Goal: Task Accomplishment & Management: Manage account settings

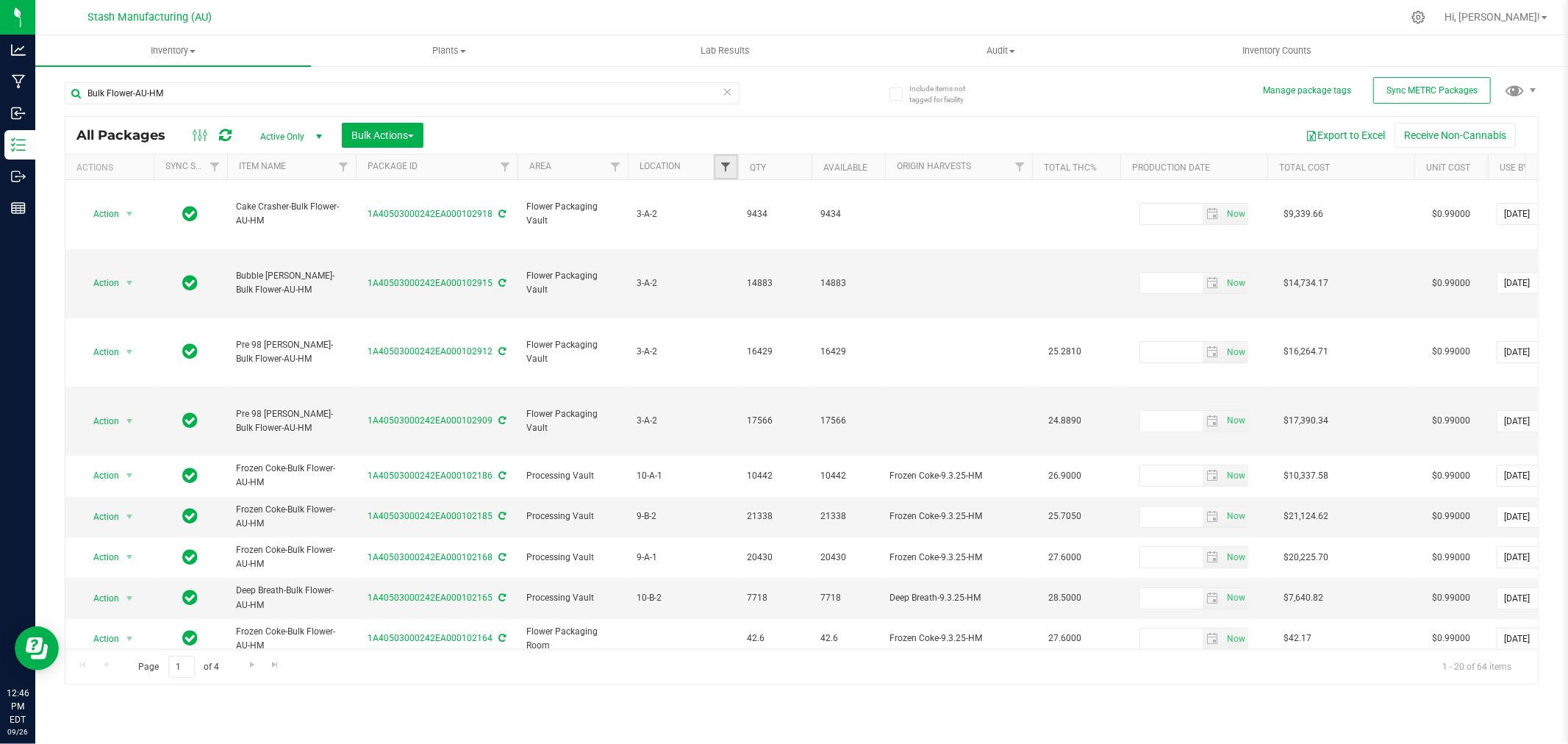
click at [728, 162] on span "Filter" at bounding box center [726, 167] width 12 height 12
click at [617, 162] on span "Filter" at bounding box center [616, 167] width 12 height 12
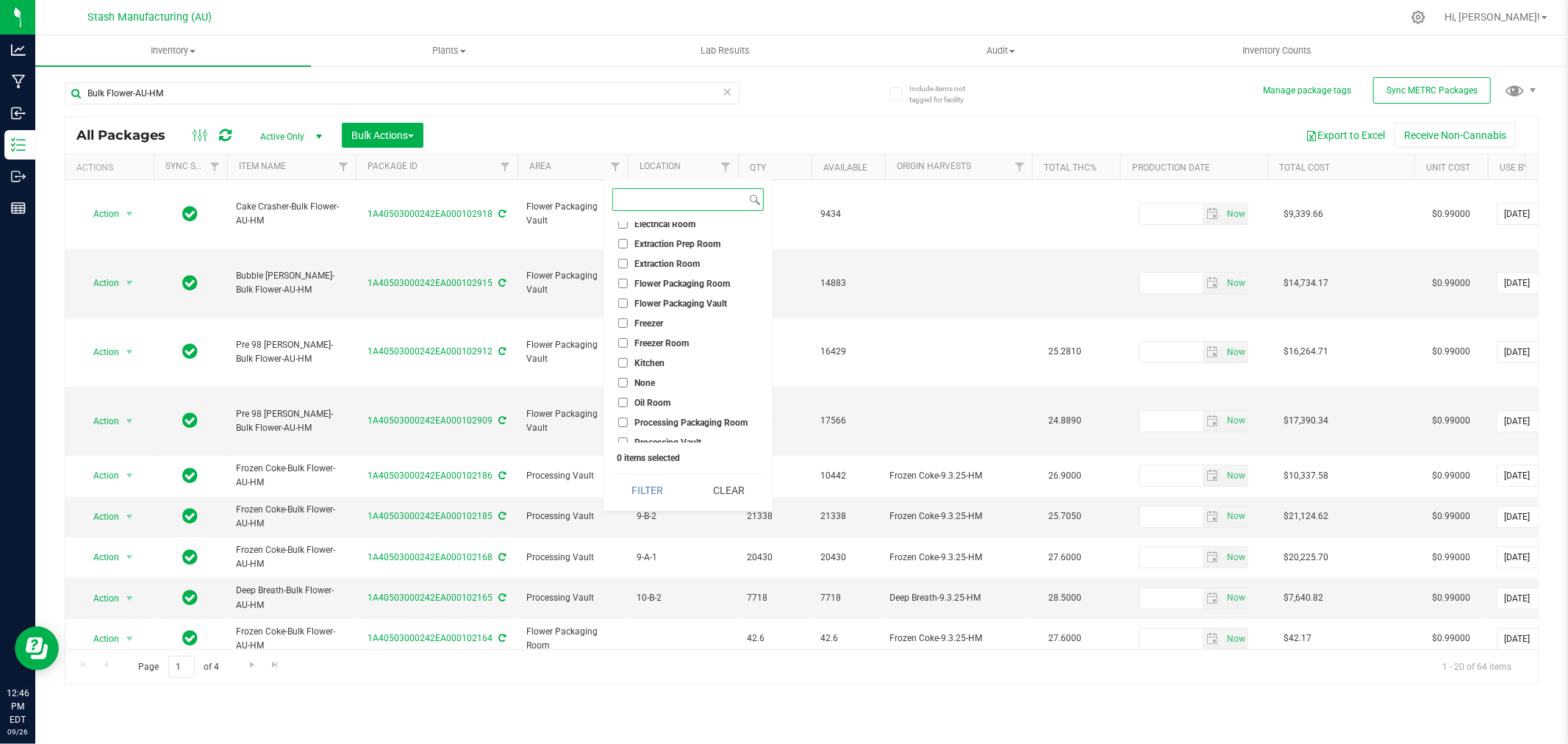
scroll to position [131, 0]
click at [672, 354] on span "Processing Vault" at bounding box center [668, 357] width 67 height 9
click at [628, 354] on input "Processing Vault" at bounding box center [622, 357] width 9 height 9
checkbox input "true"
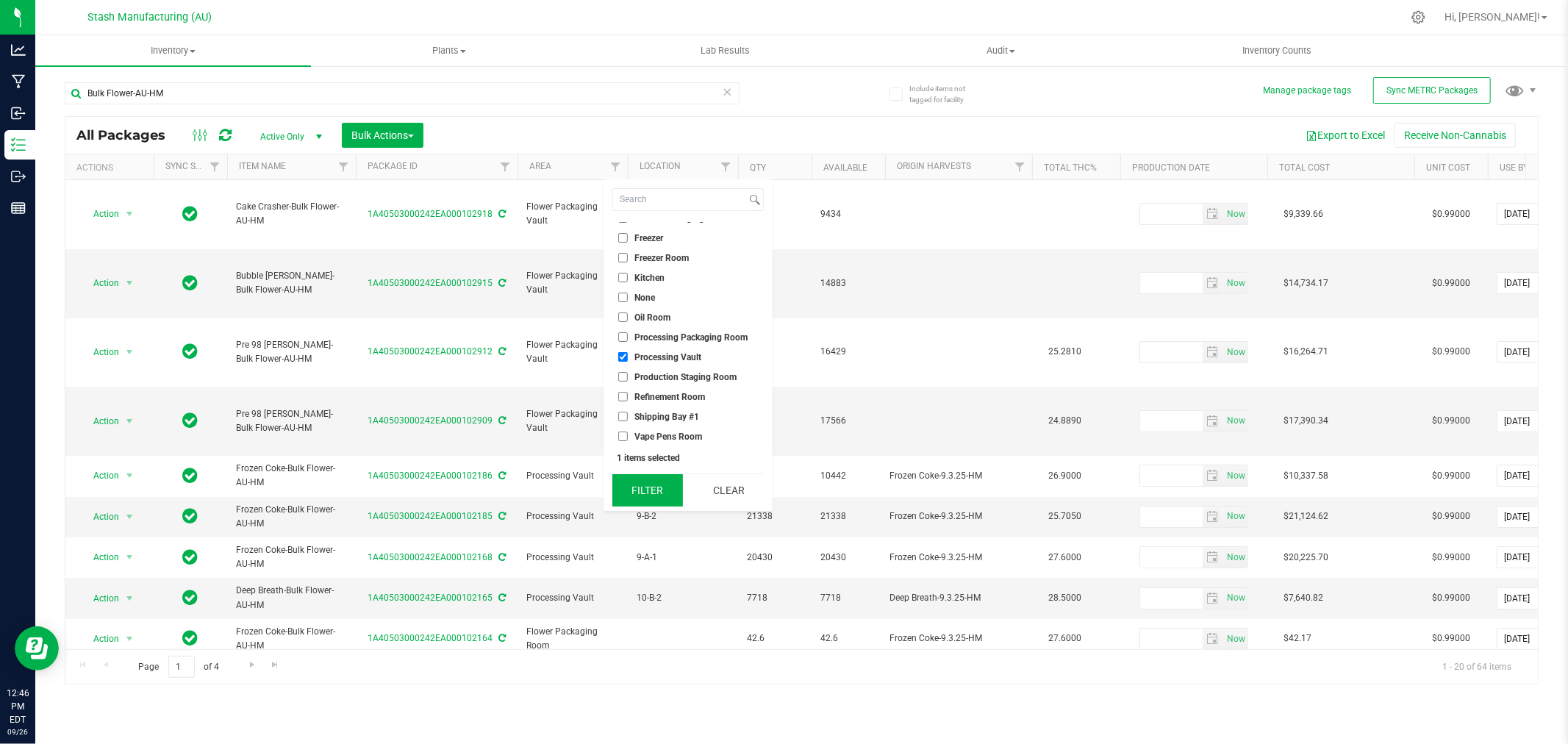
click at [631, 498] on button "Filter" at bounding box center [647, 490] width 70 height 33
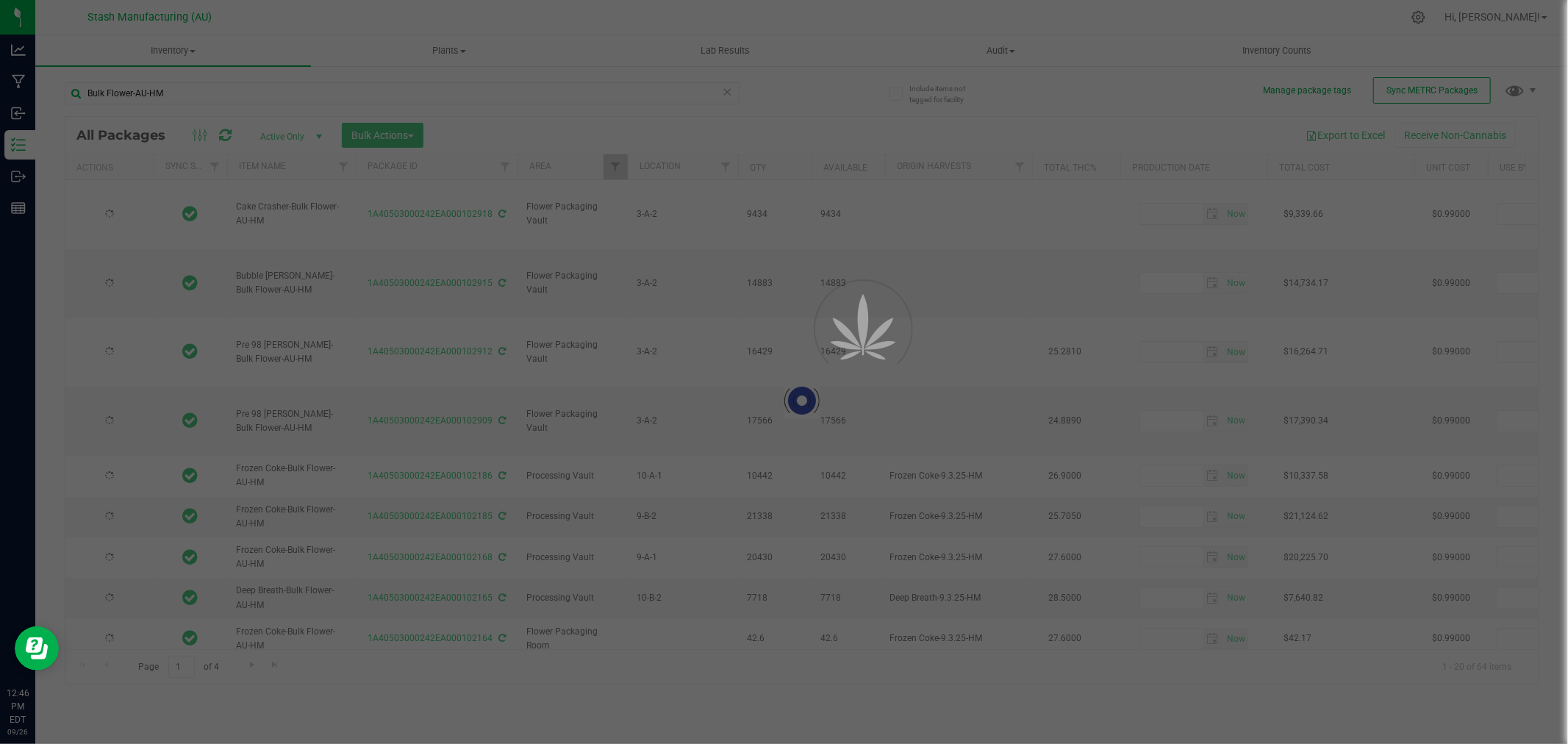
type input "2026-09-26"
type input "2026-09-23"
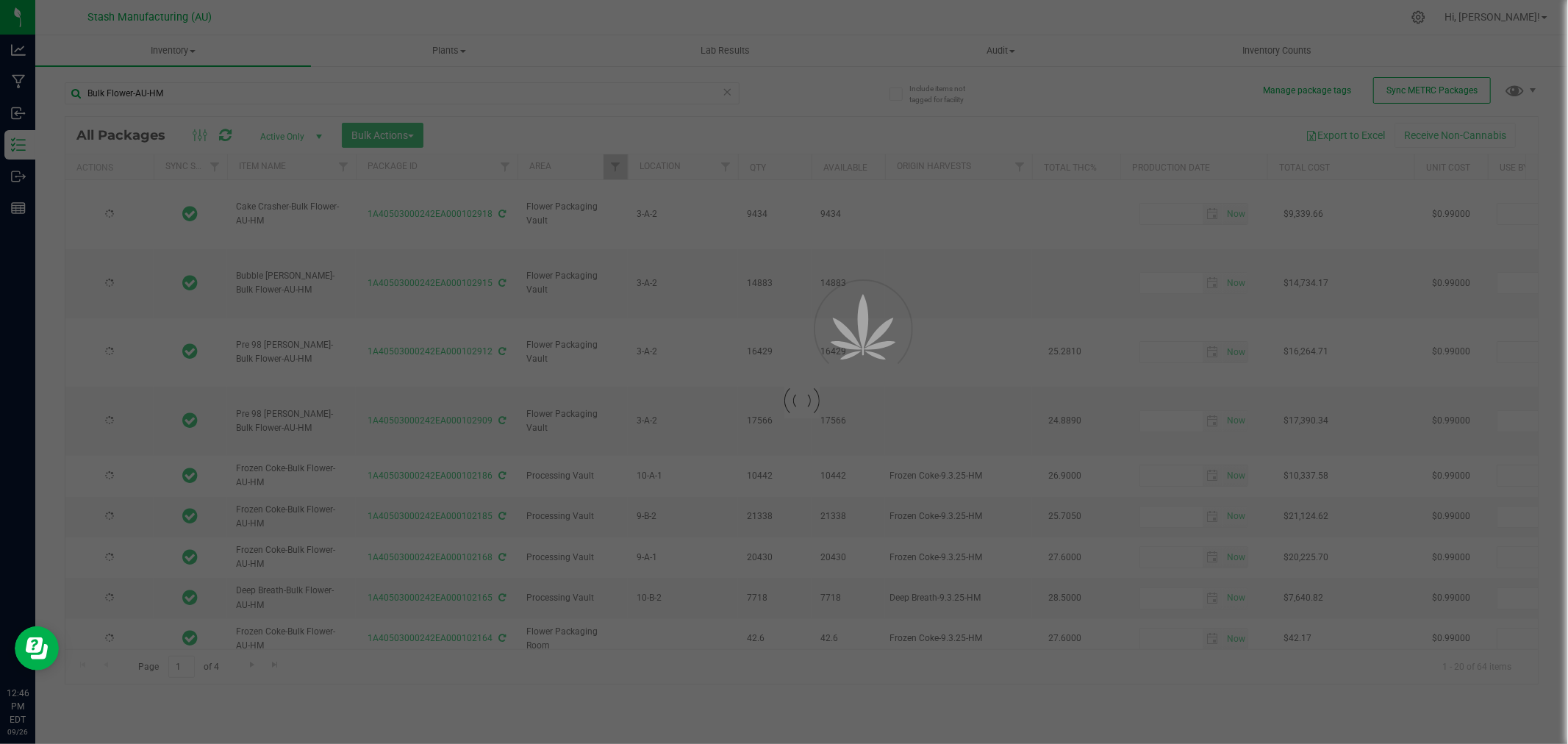
type input "2026-09-23"
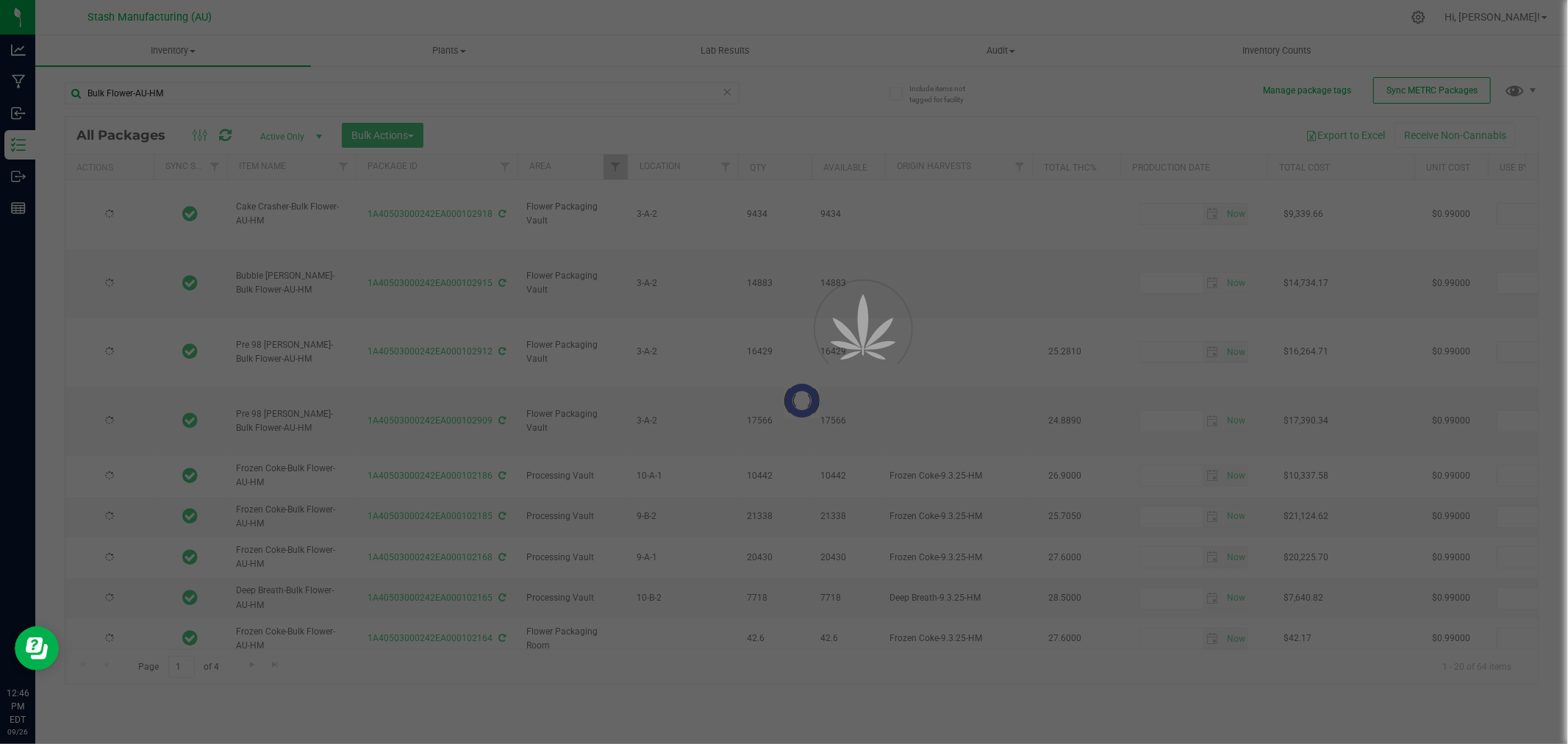
type input "2026-09-15"
type input "2026-06-24"
type input "2026-08-12"
type input "2026-09-16"
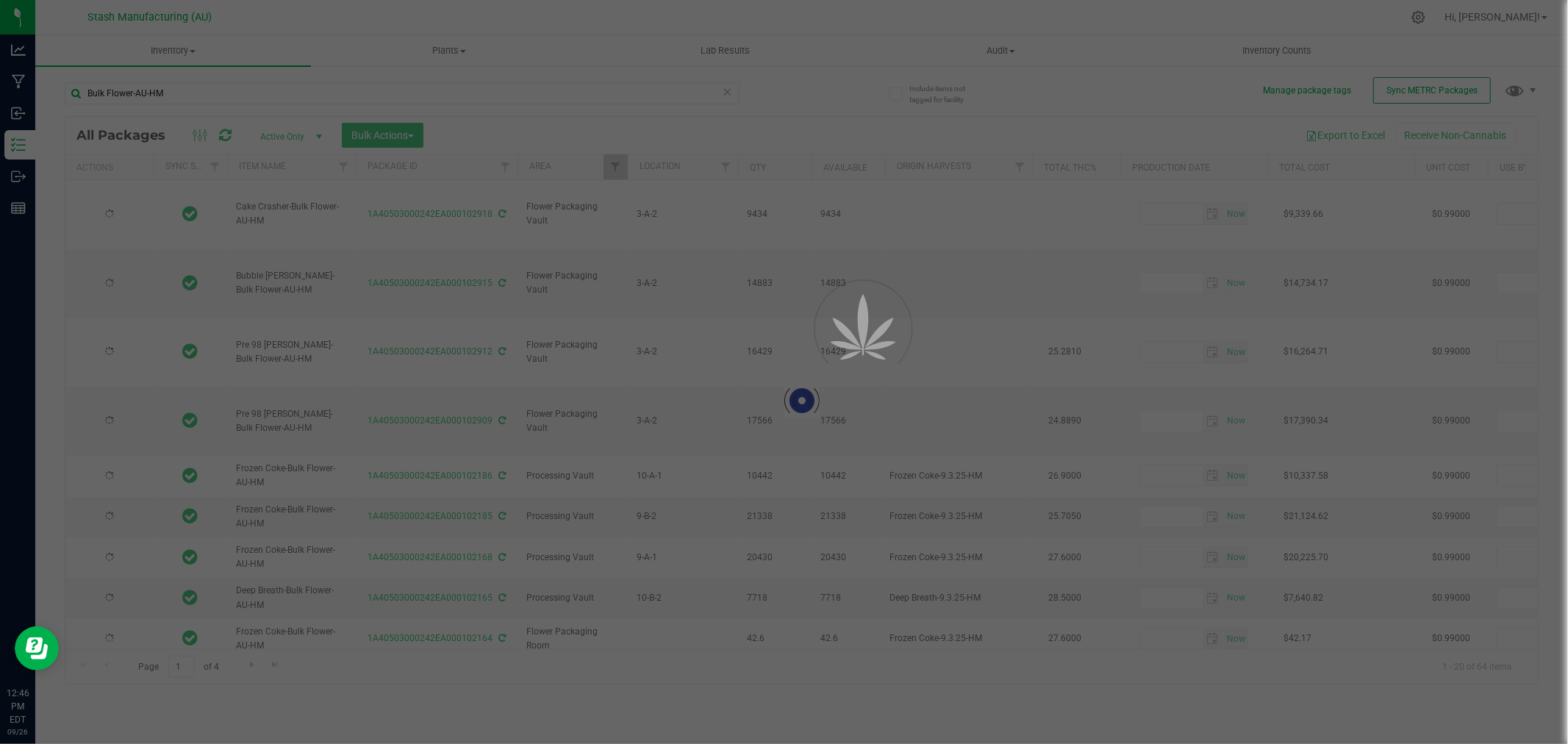
type input "2026-09-16"
type input "2026-07-18"
type input "2026-09-16"
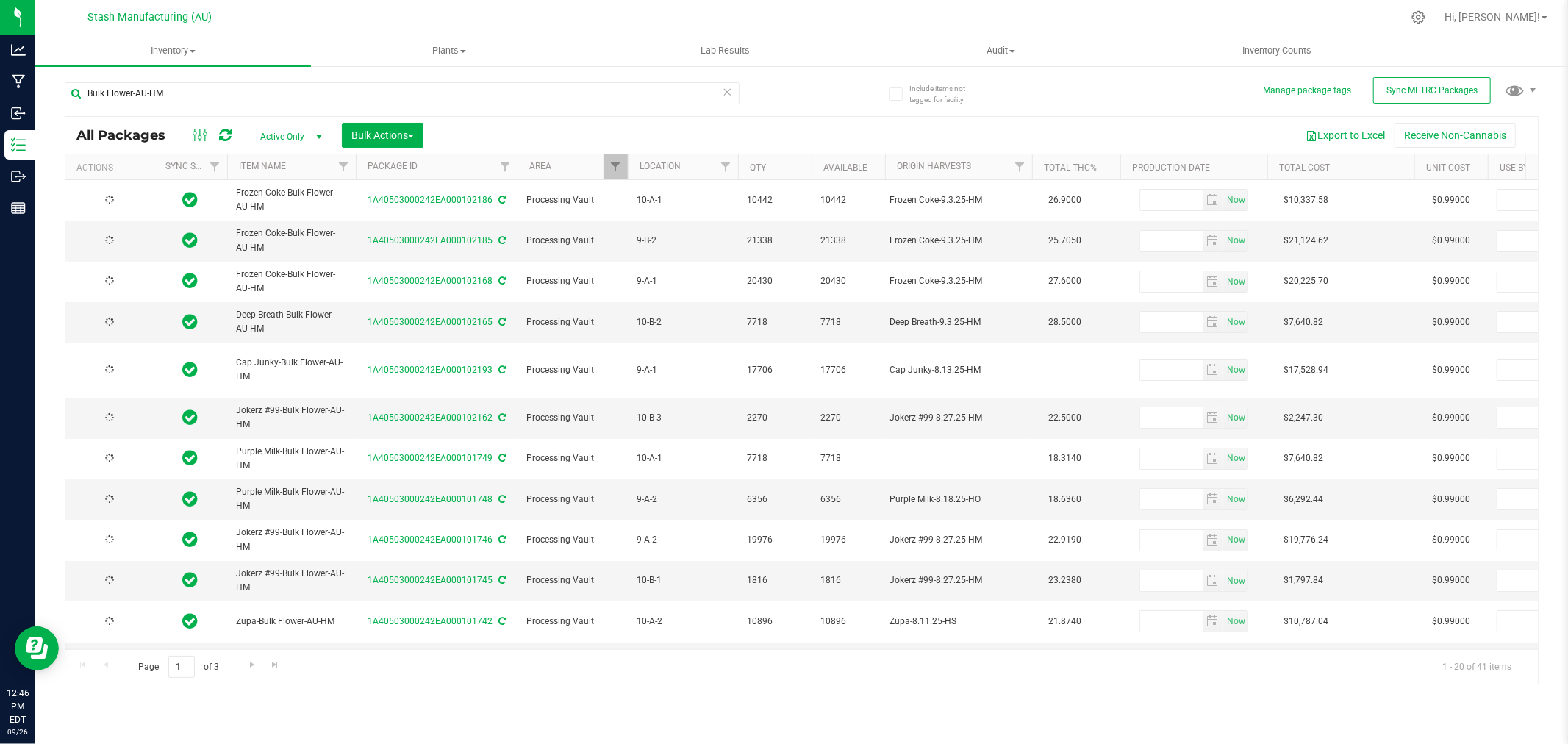
type input "2026-09-23"
type input "2026-09-10"
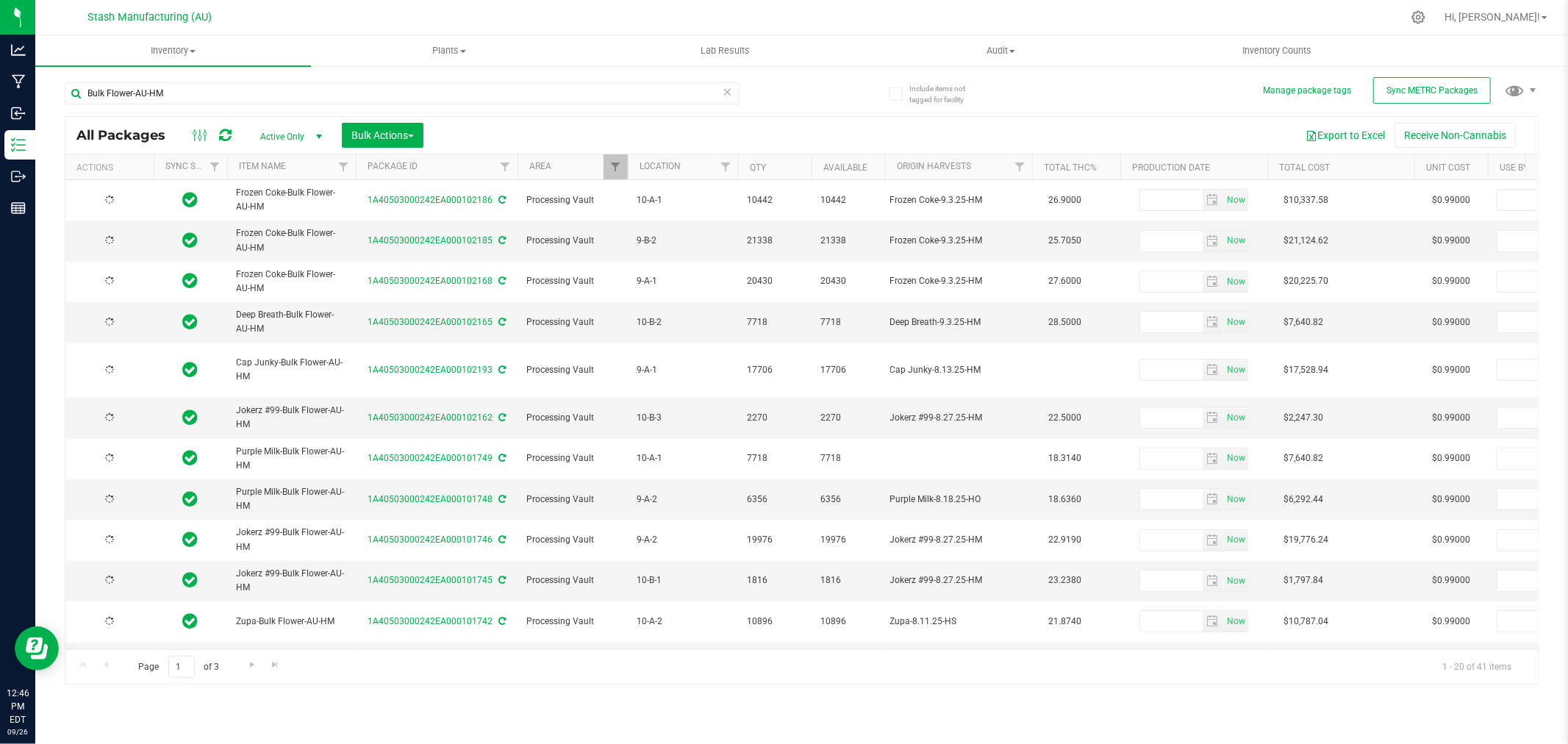
type input "2026-09-16"
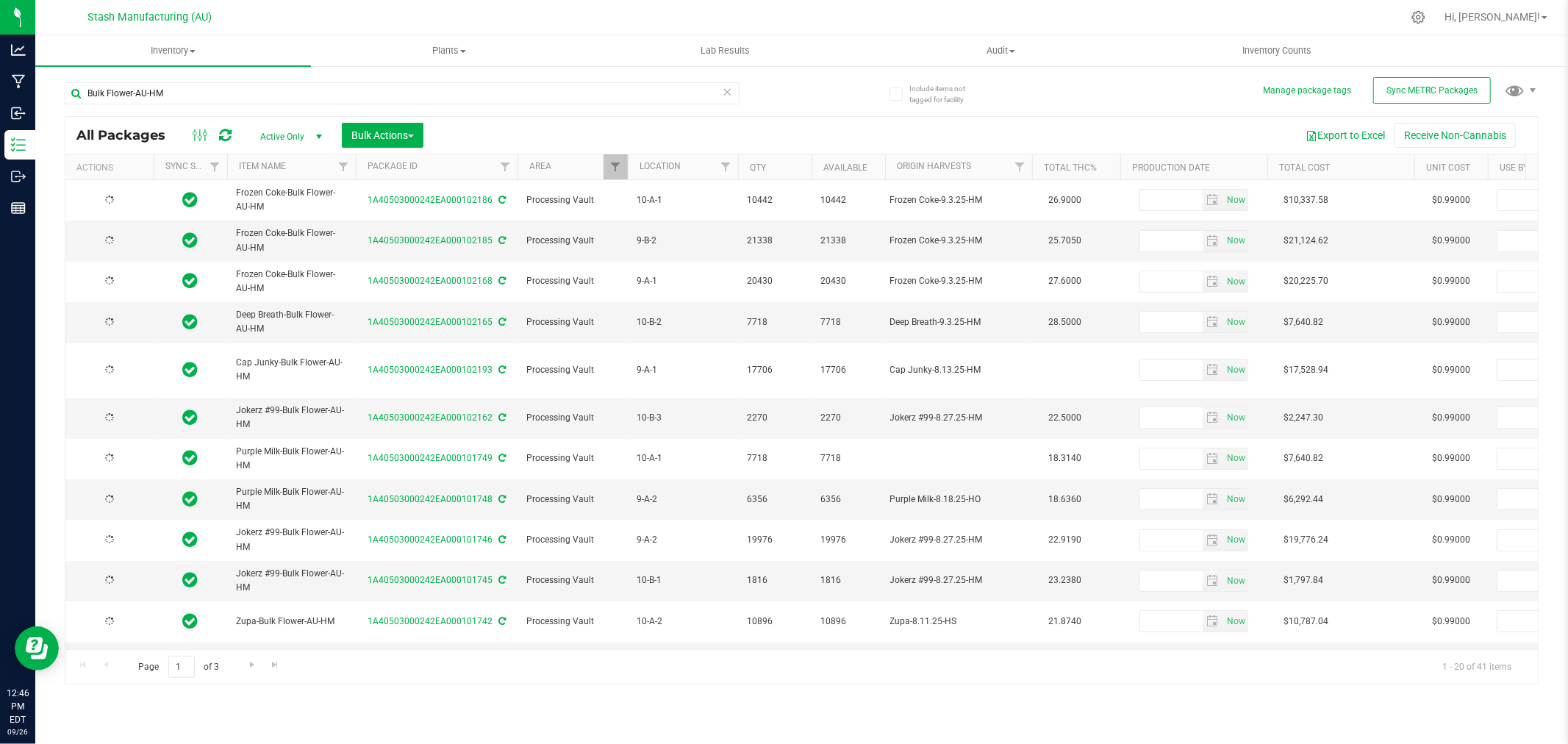
type input "2026-09-16"
type input "2026-09-15"
type input "2026-09-10"
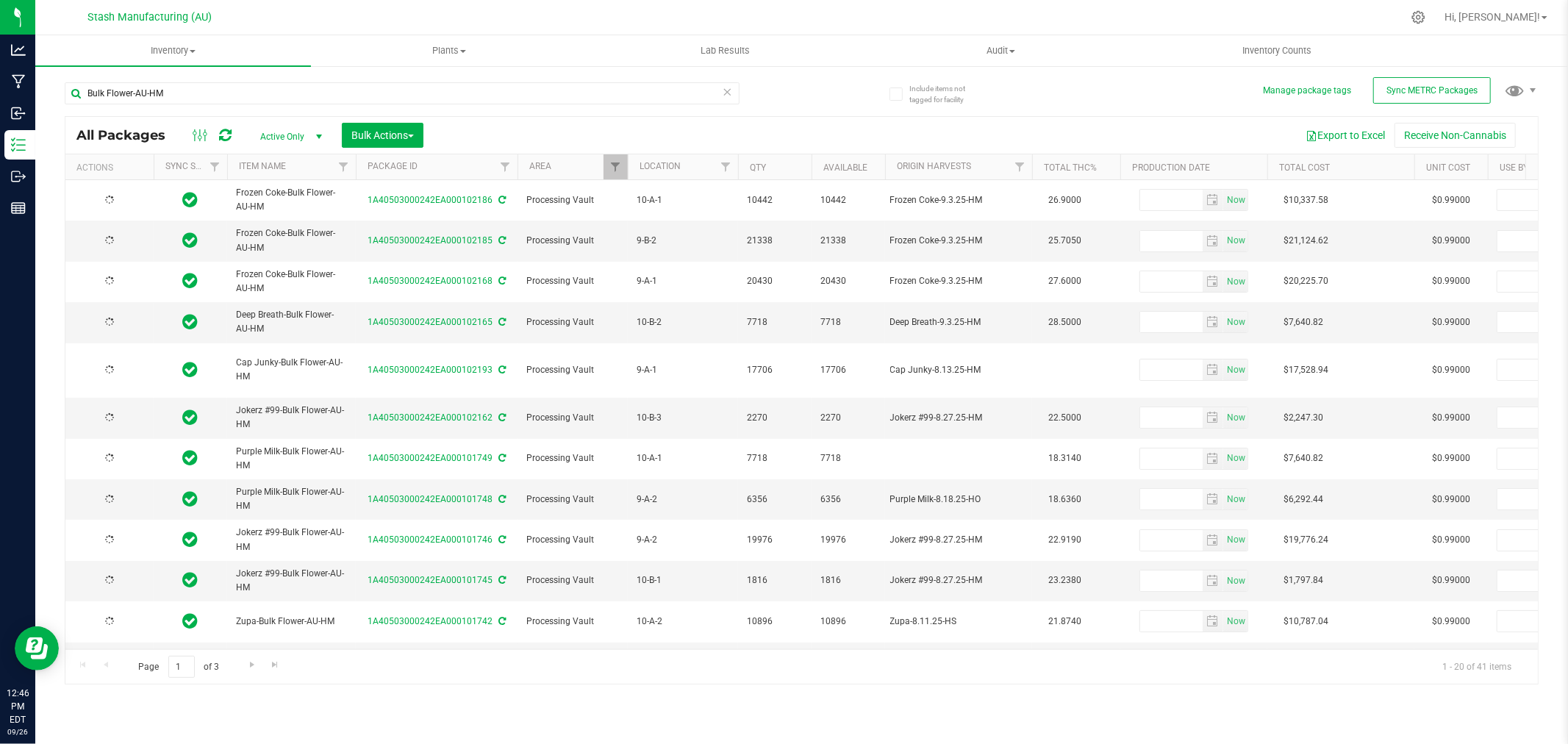
type input "2026-09-10"
type input "2026-09-09"
type input "2026-09-04"
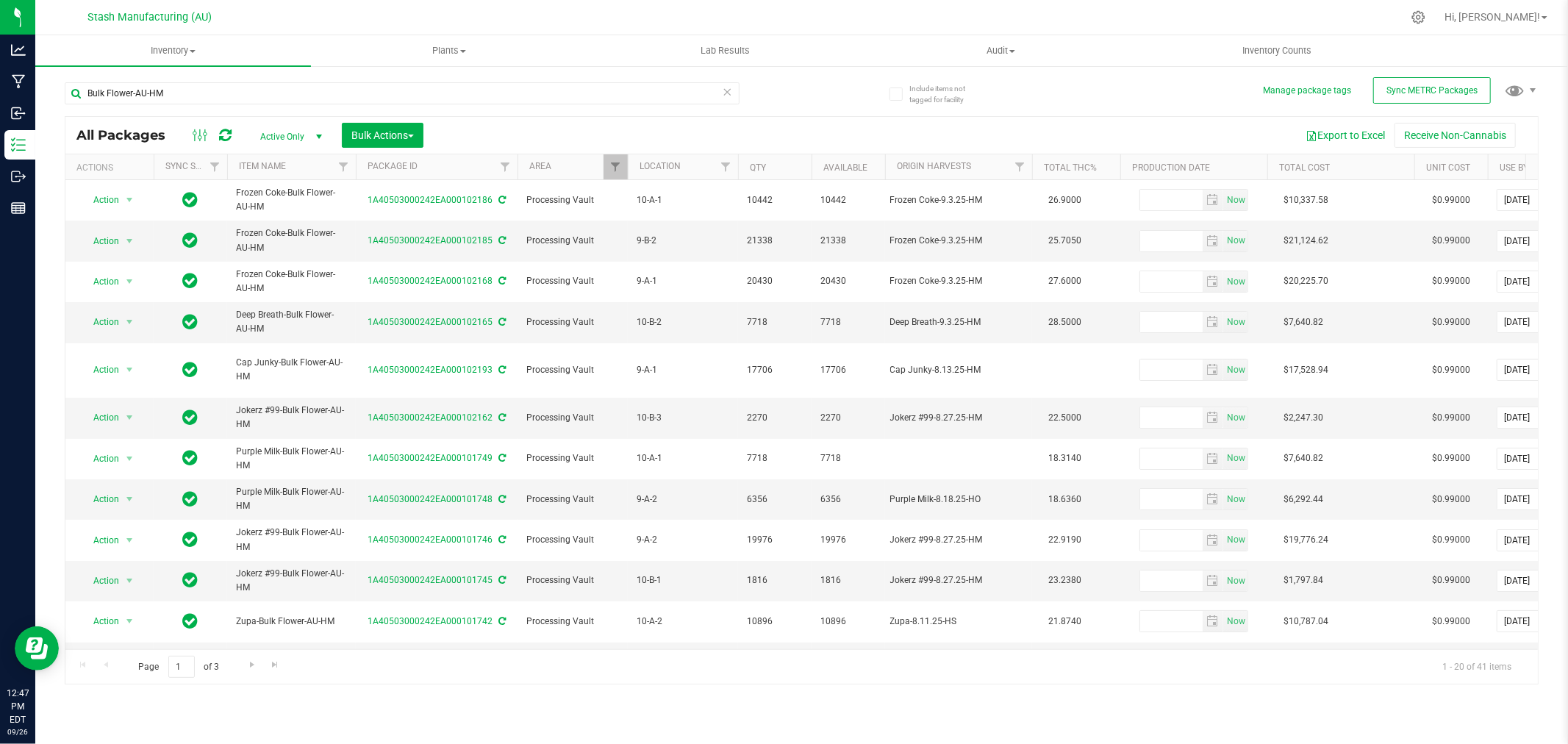
click at [314, 169] on th "Item Name" at bounding box center [292, 167] width 129 height 26
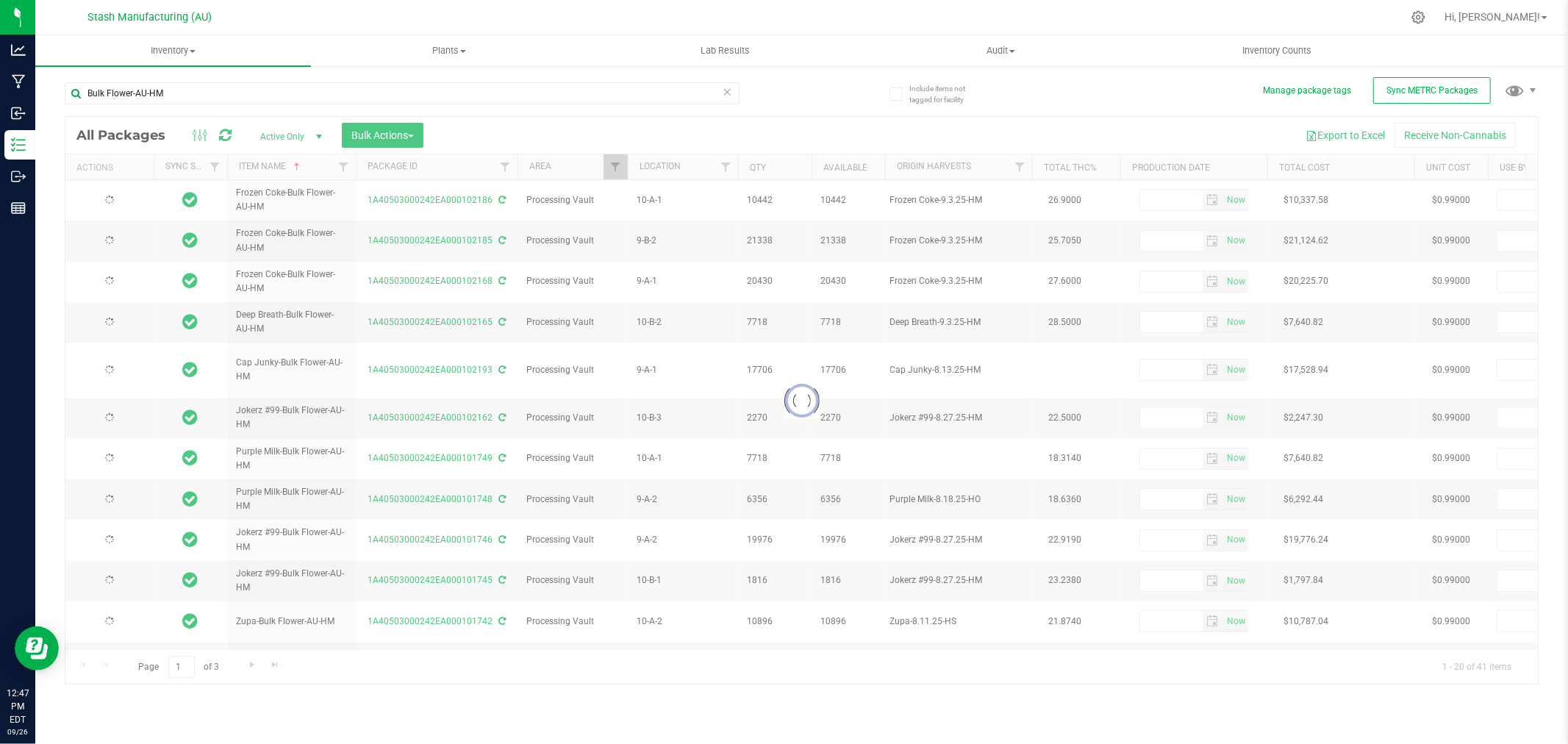
type input "2026-09-23"
type input "2026-09-10"
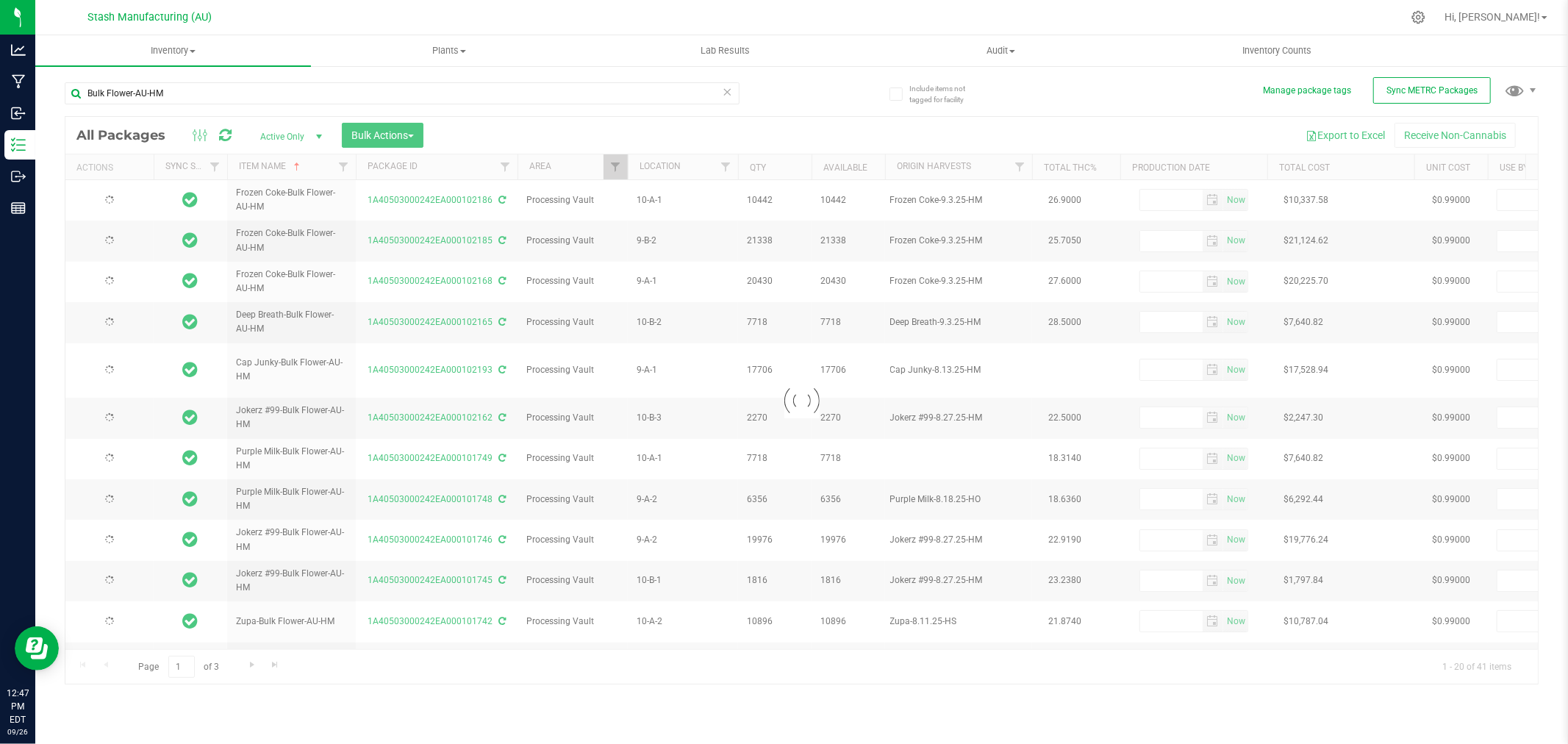
type input "2026-09-16"
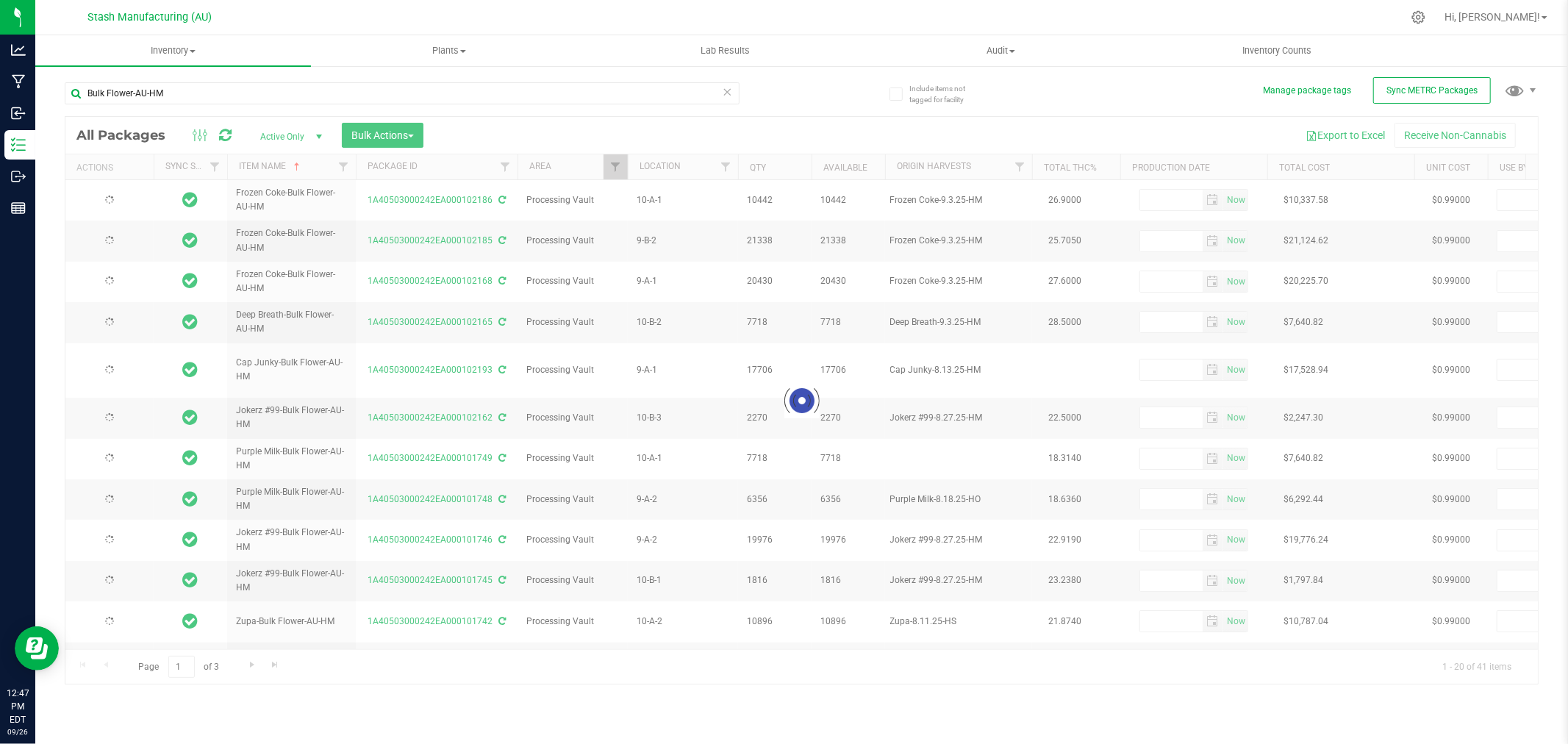
type input "2026-09-16"
type input "2026-09-15"
type input "2026-09-10"
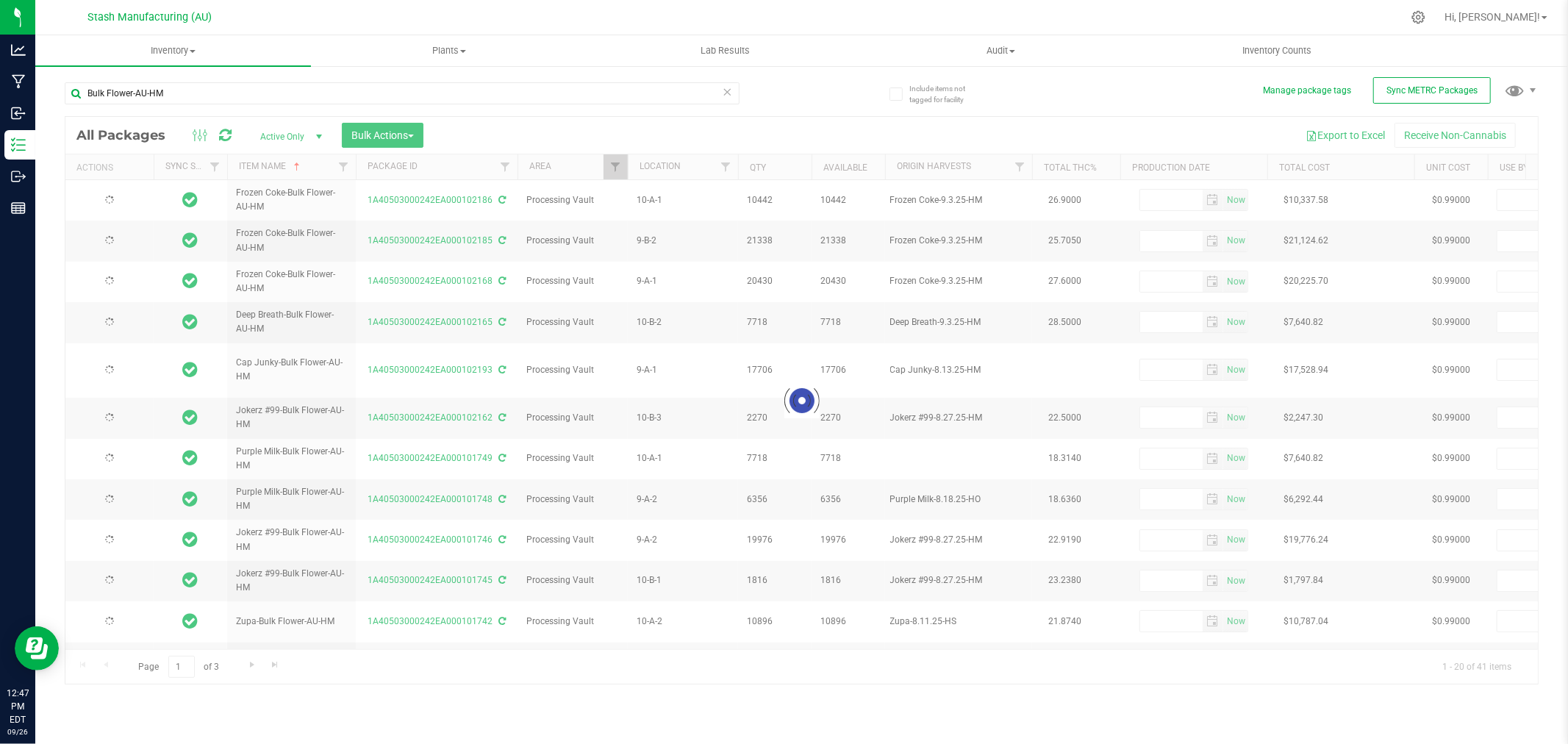
type input "2026-09-10"
type input "2026-09-09"
type input "2026-09-04"
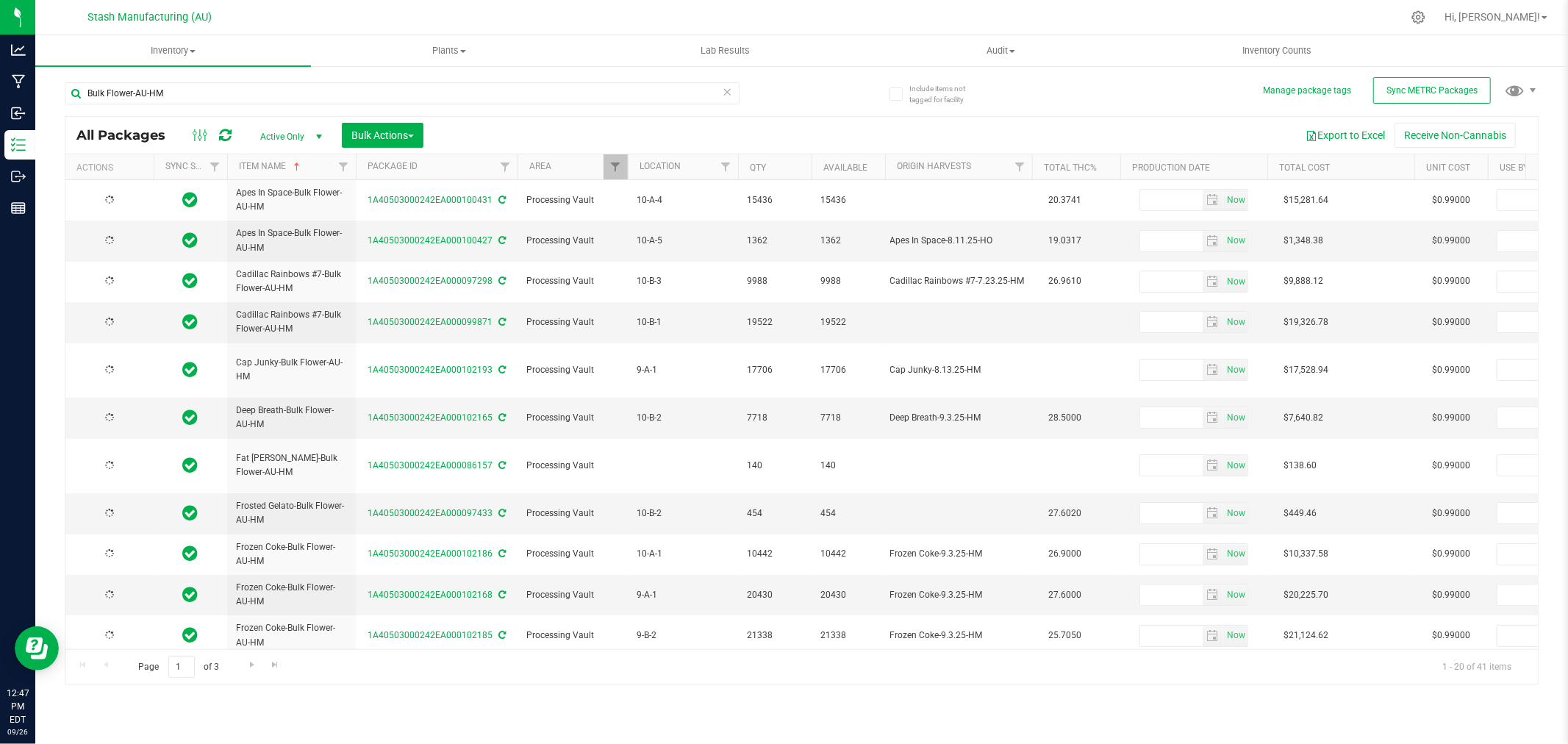
type input "2026-09-04"
type input "2026-08-12"
type input "2026-08-29"
type input "2026-09-10"
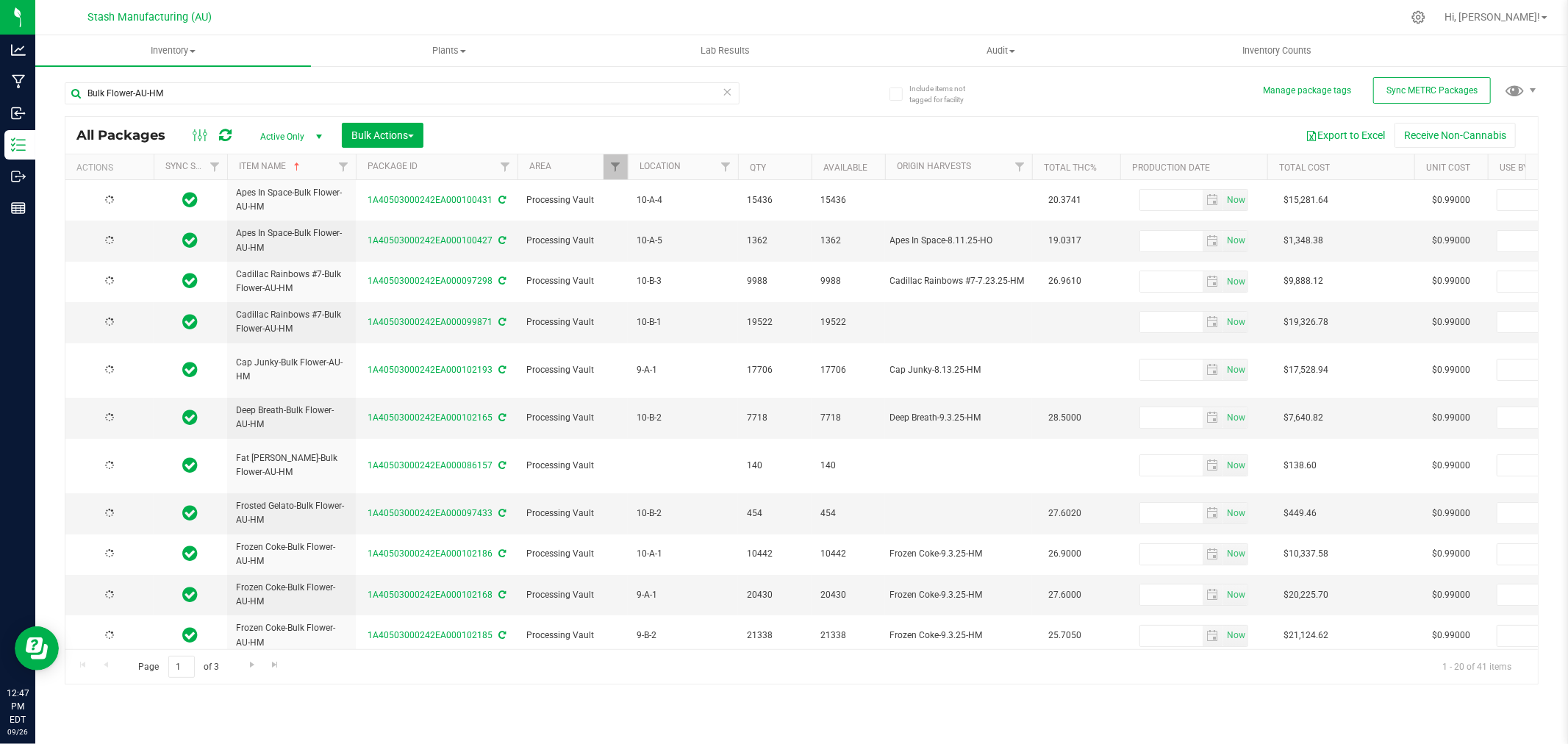
type input "2026-09-23"
type input "2026-05-01"
type input "2026-08-15"
type input "2026-09-23"
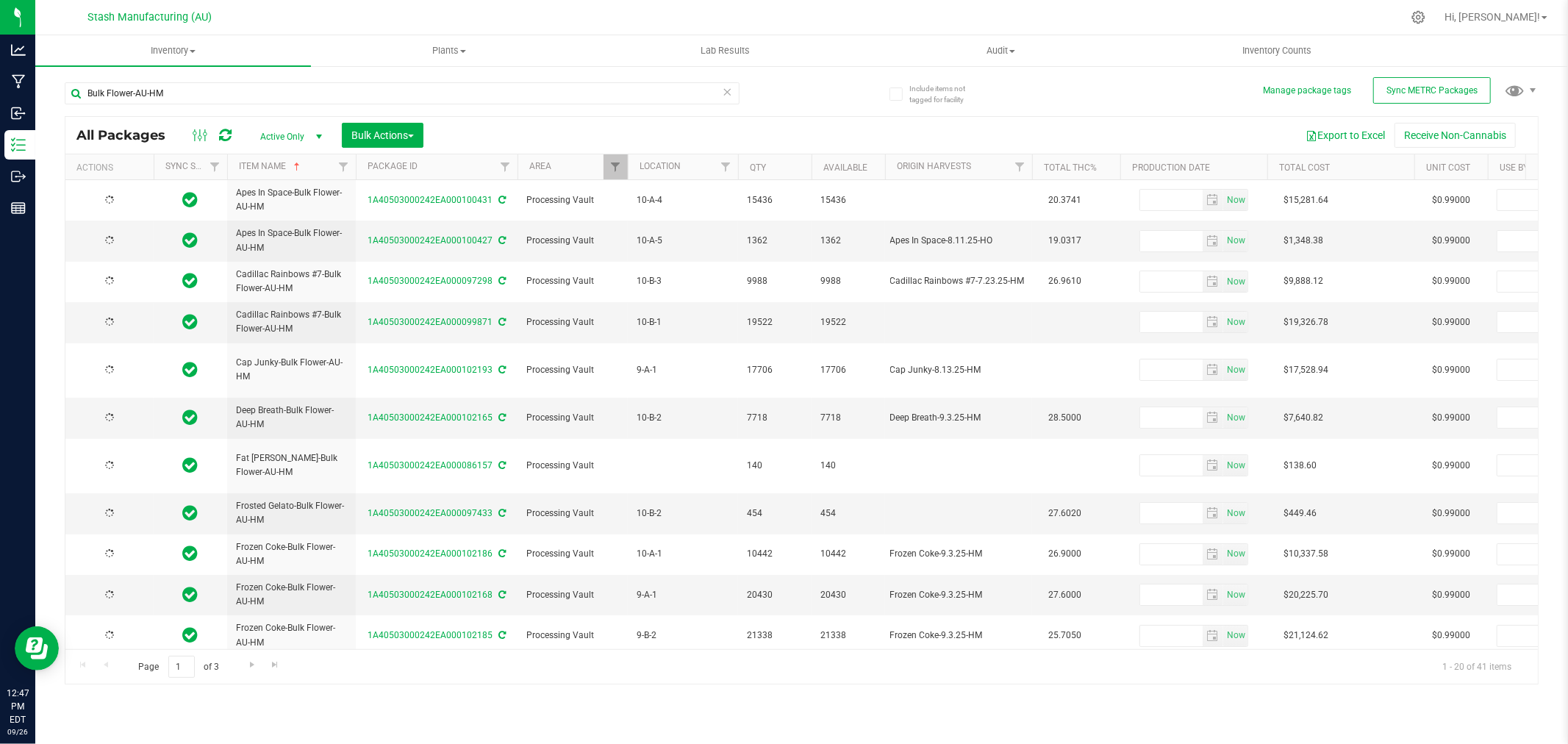
type input "2026-09-23"
type input "2026-09-03"
type input "2026-09-15"
type input "2026-09-10"
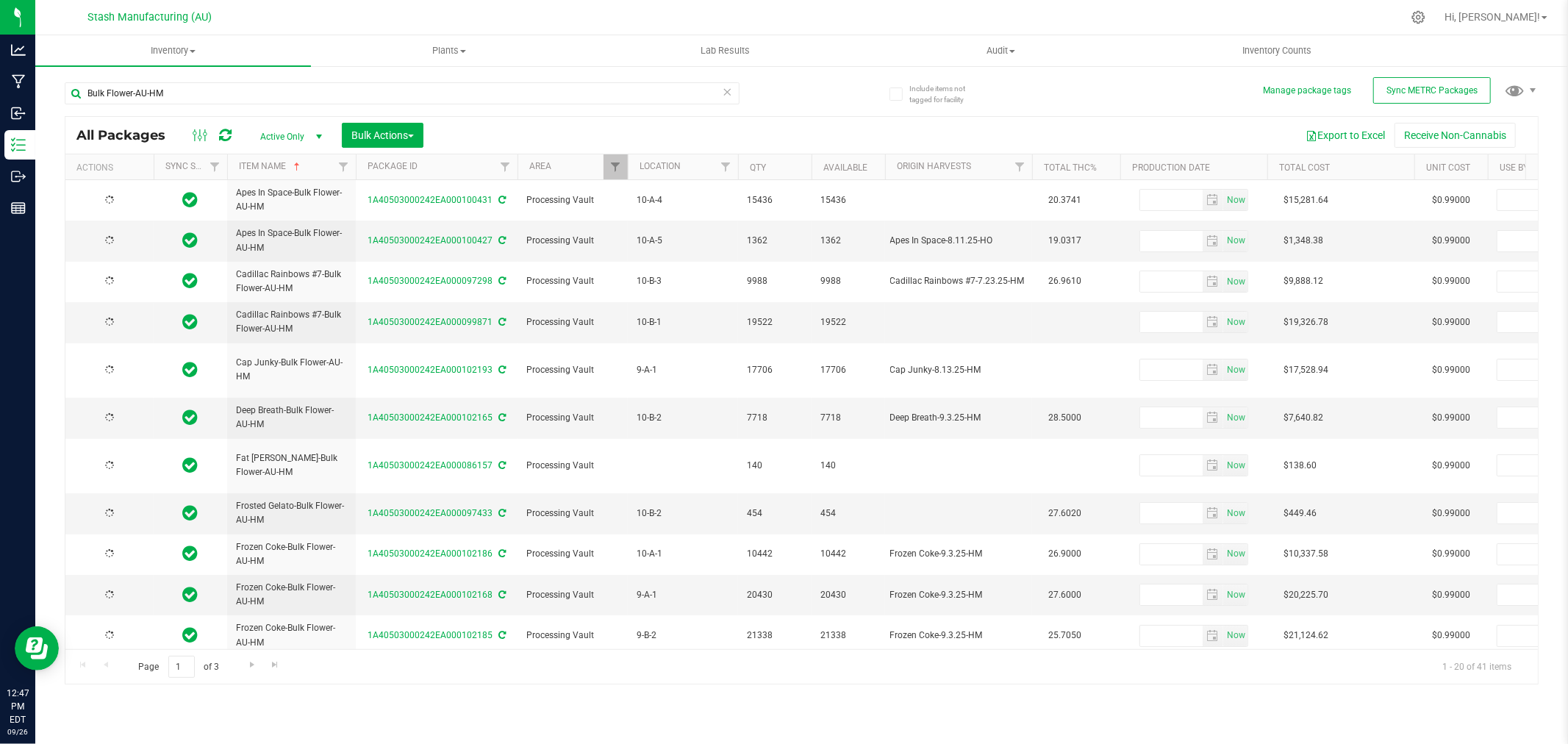
type input "2026-09-10"
type input "2026-09-16"
type input "2026-08-28"
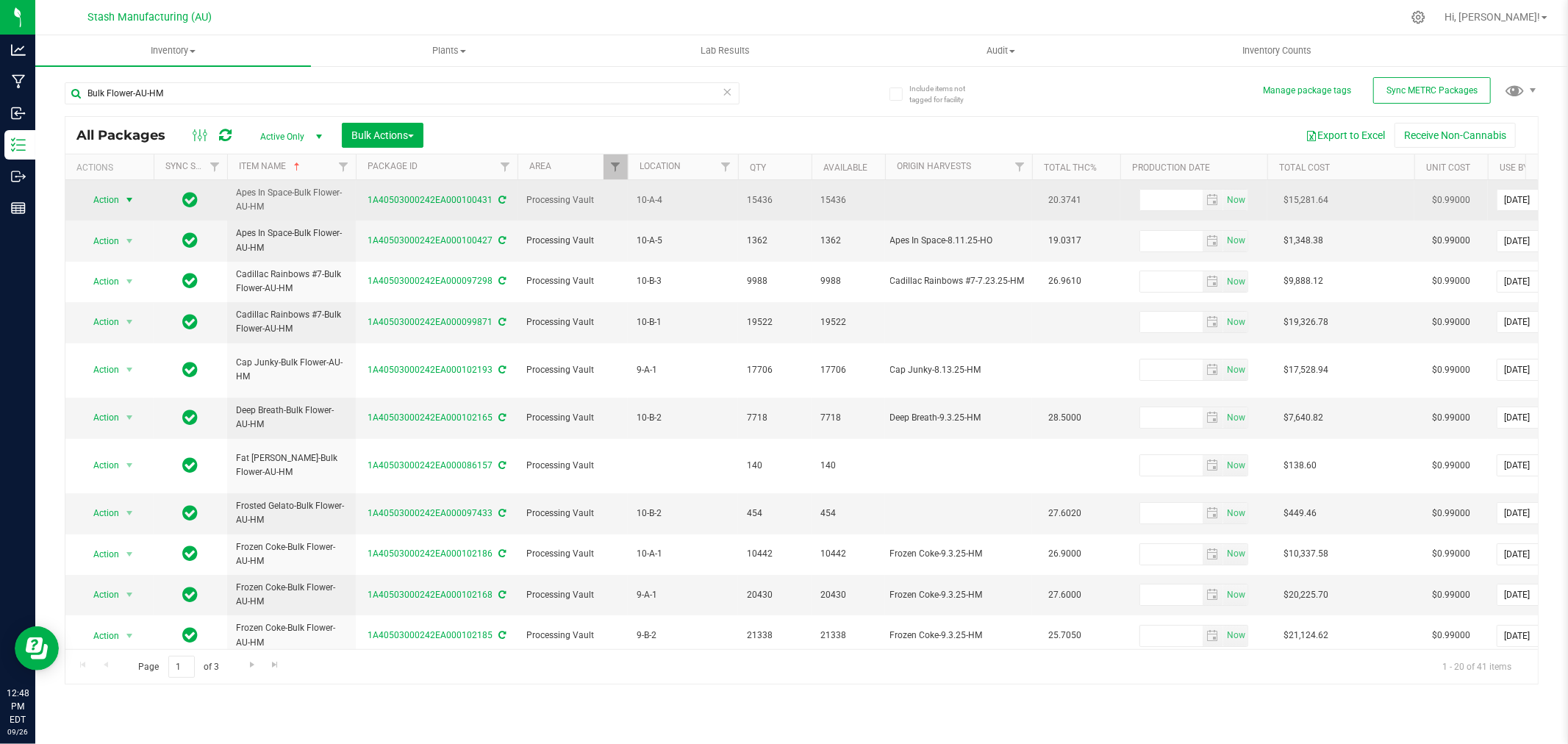
click at [124, 201] on span "select" at bounding box center [129, 200] width 12 height 12
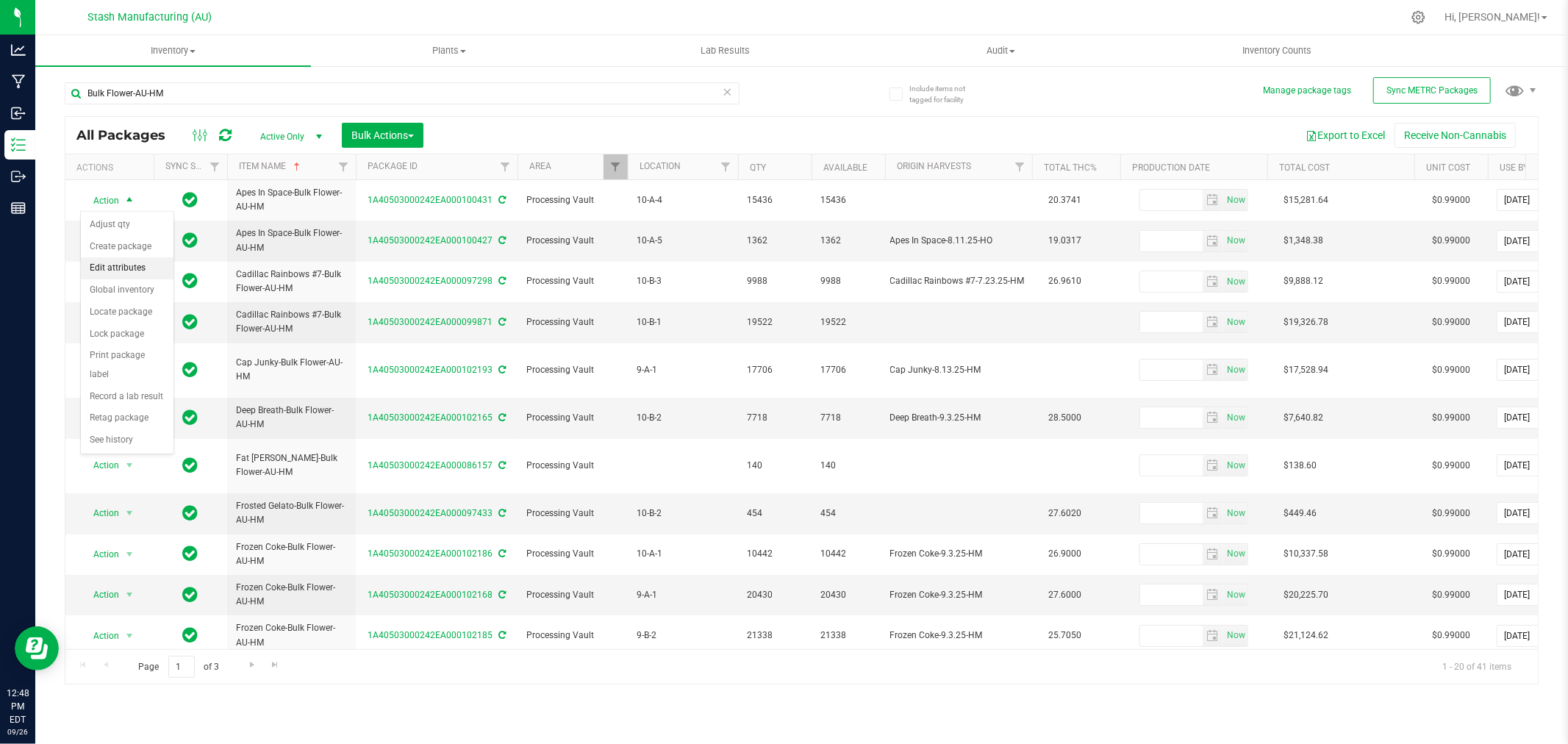
click at [130, 266] on li "Edit attributes" at bounding box center [127, 268] width 93 height 22
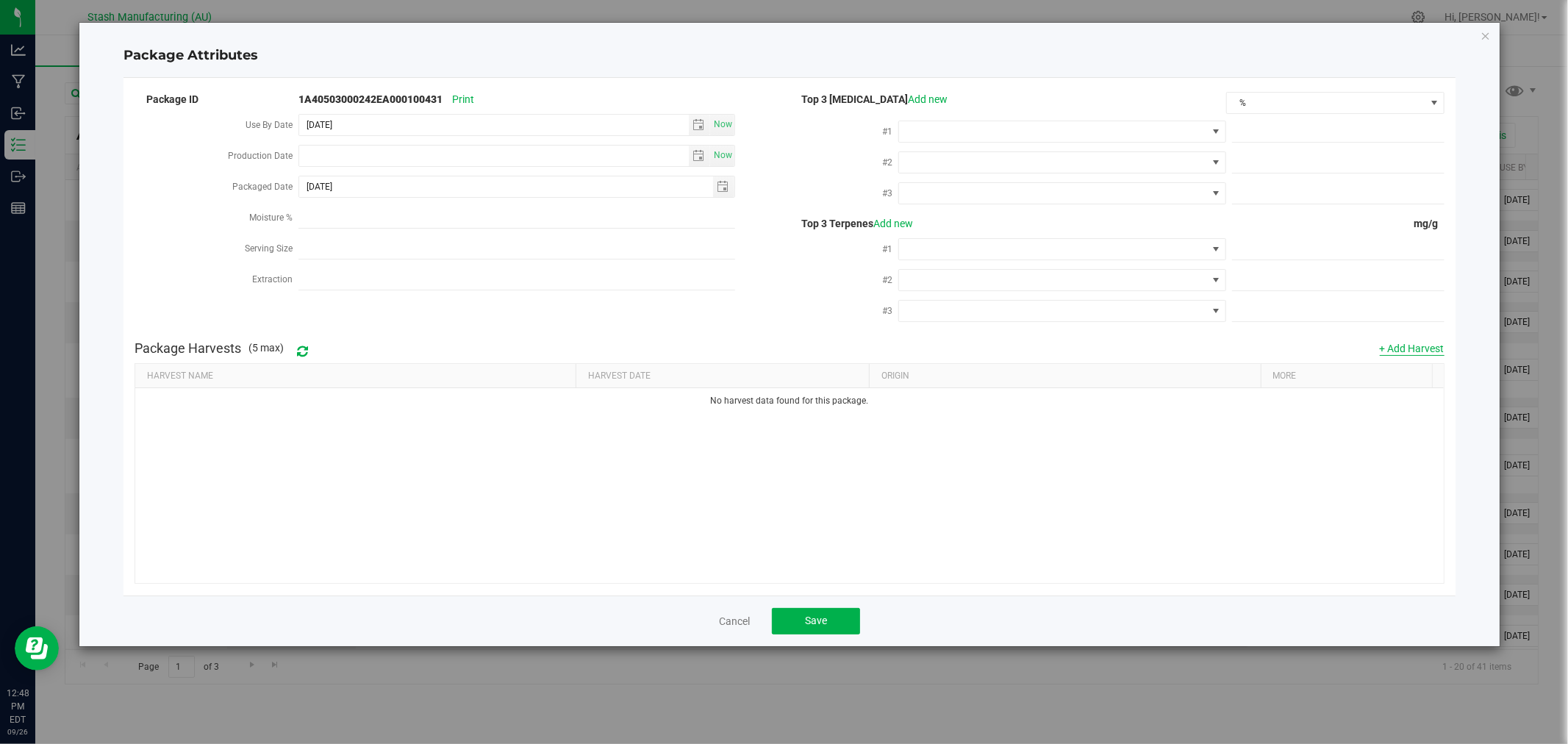
click at [1407, 347] on button "+ Add Harvest" at bounding box center [1412, 348] width 64 height 15
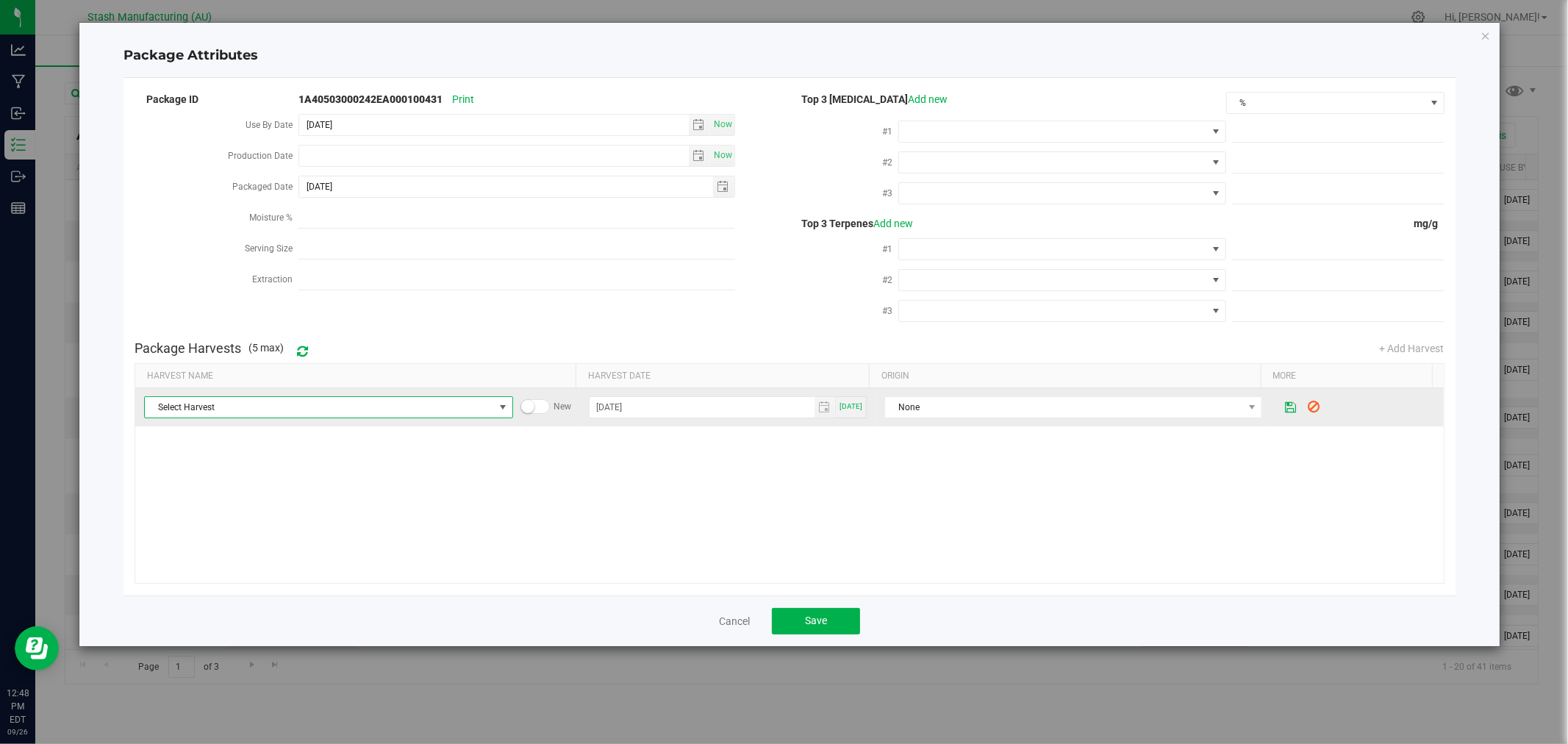
click at [403, 415] on span "Select Harvest" at bounding box center [318, 407] width 348 height 21
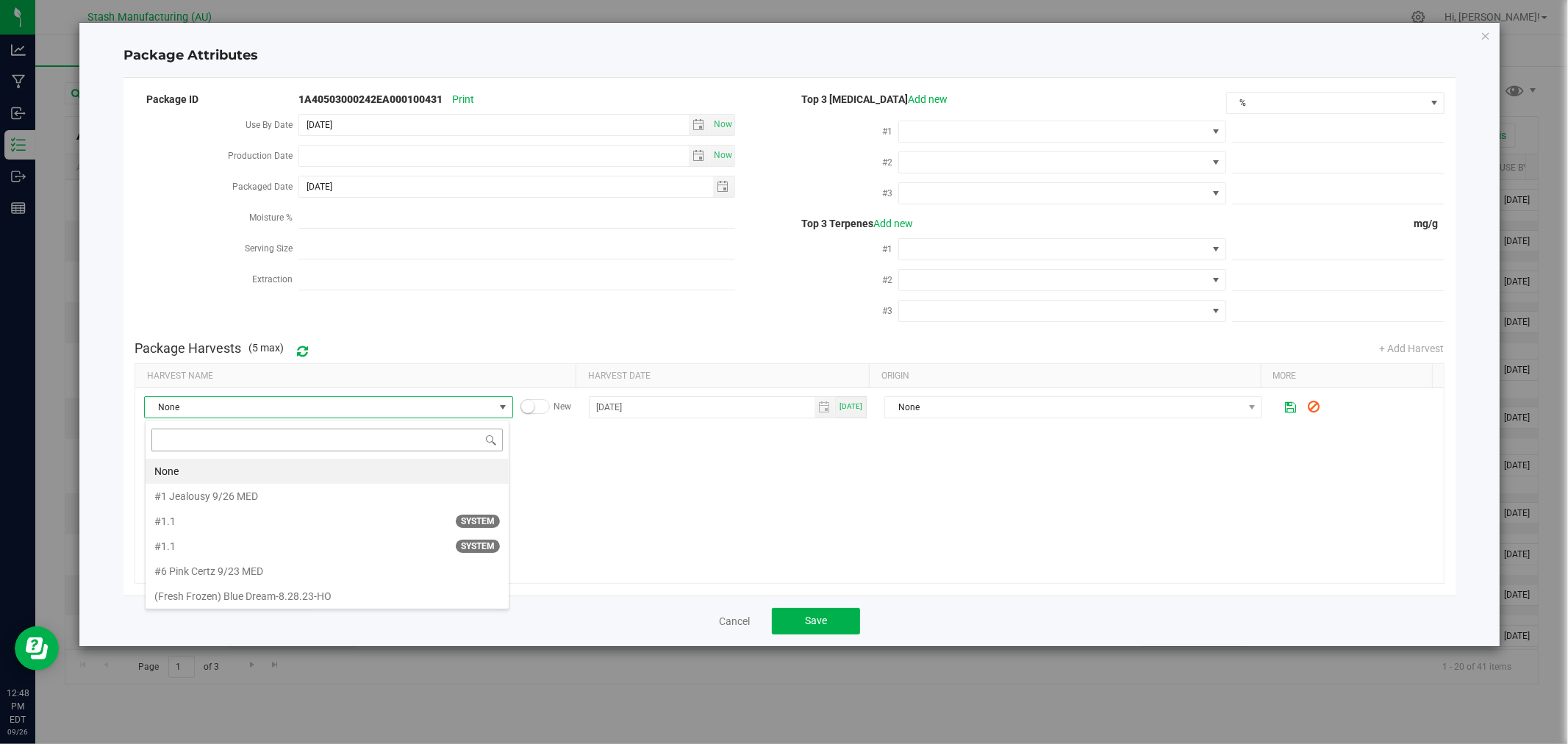
type input "Apes In Space-8.11.25-HO"
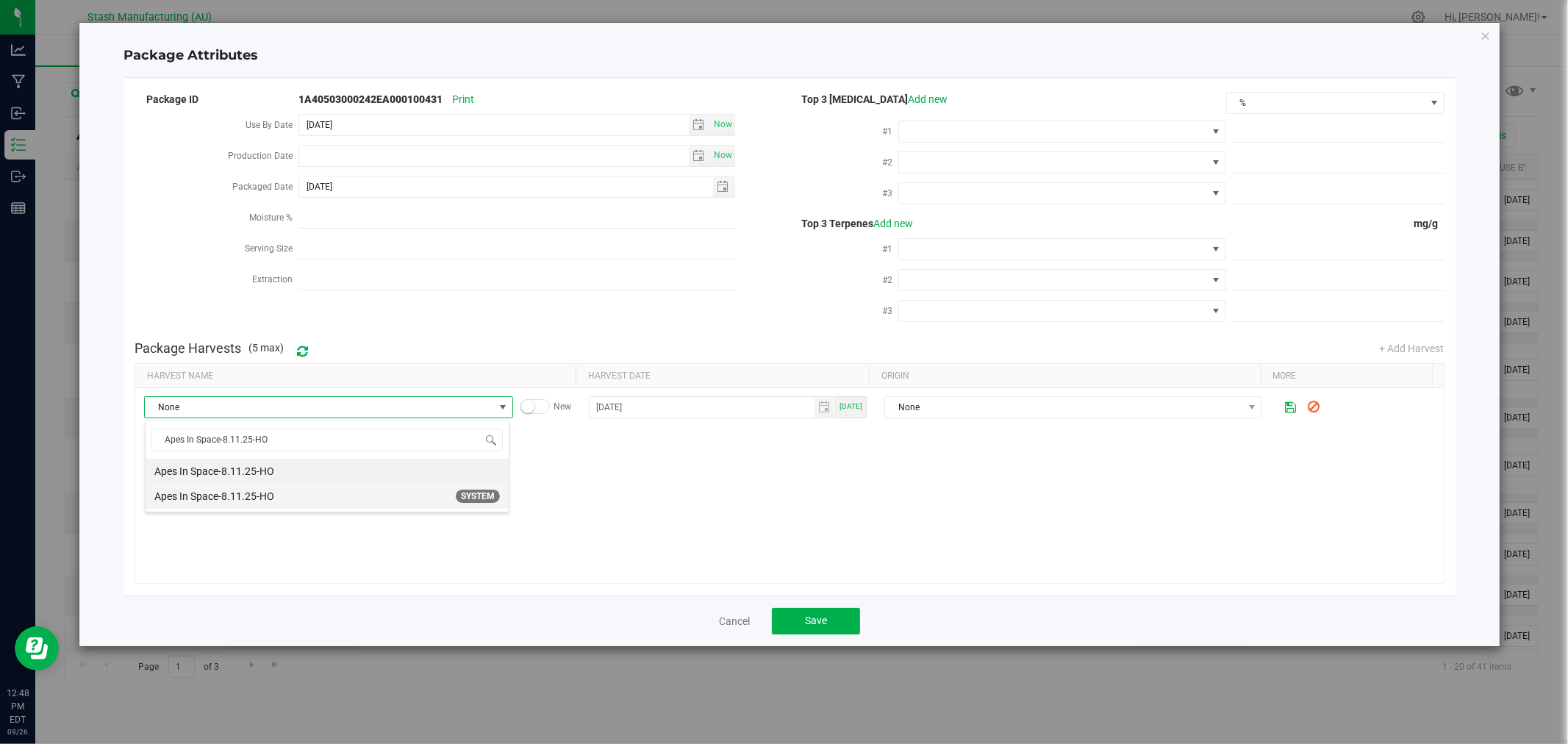
click at [315, 491] on span "Apes In Space-8.11.25-HO SYSTEM" at bounding box center [327, 496] width 346 height 22
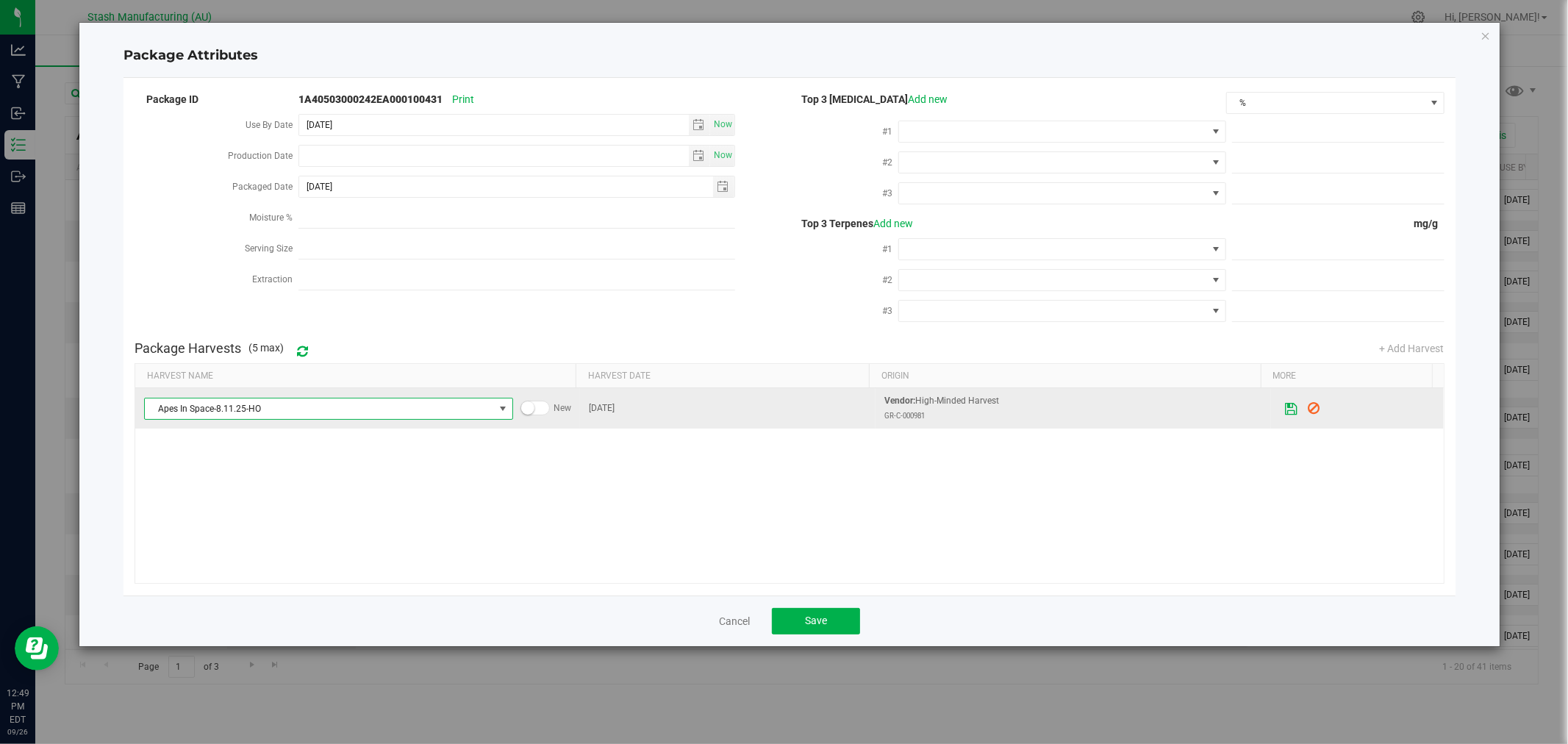
click at [1285, 413] on icon at bounding box center [1291, 407] width 13 height 10
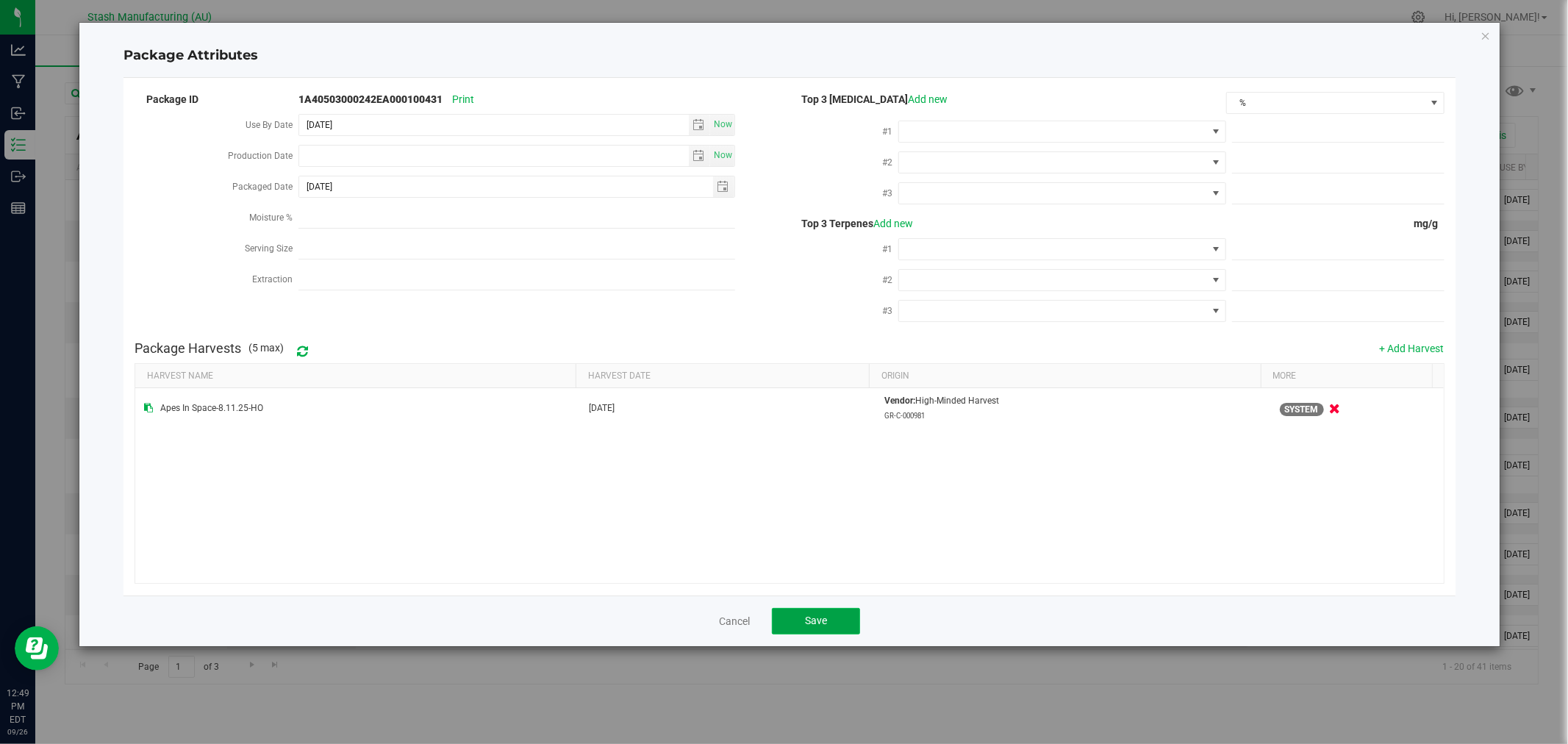
click at [844, 618] on button "Save" at bounding box center [816, 621] width 89 height 27
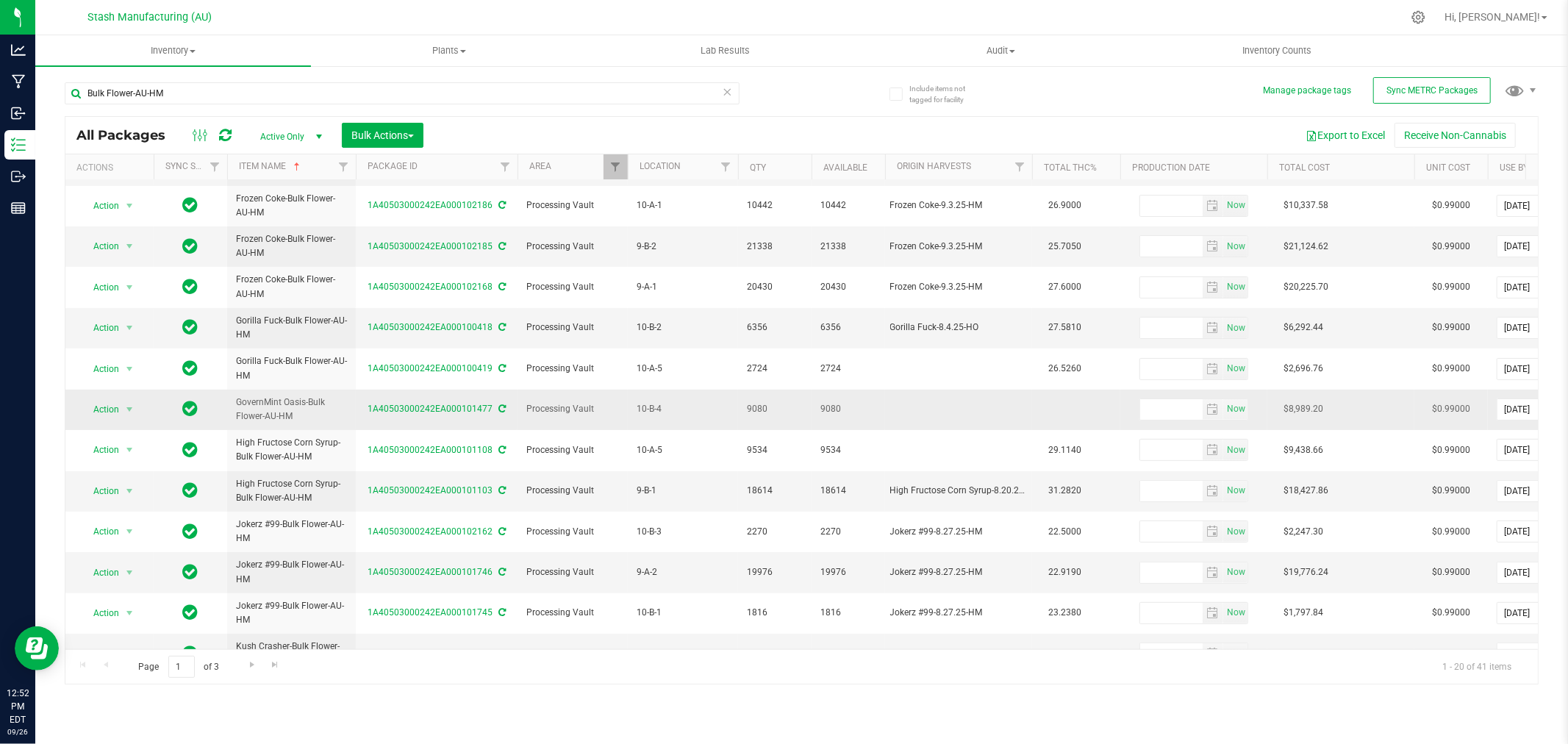
scroll to position [358, 0]
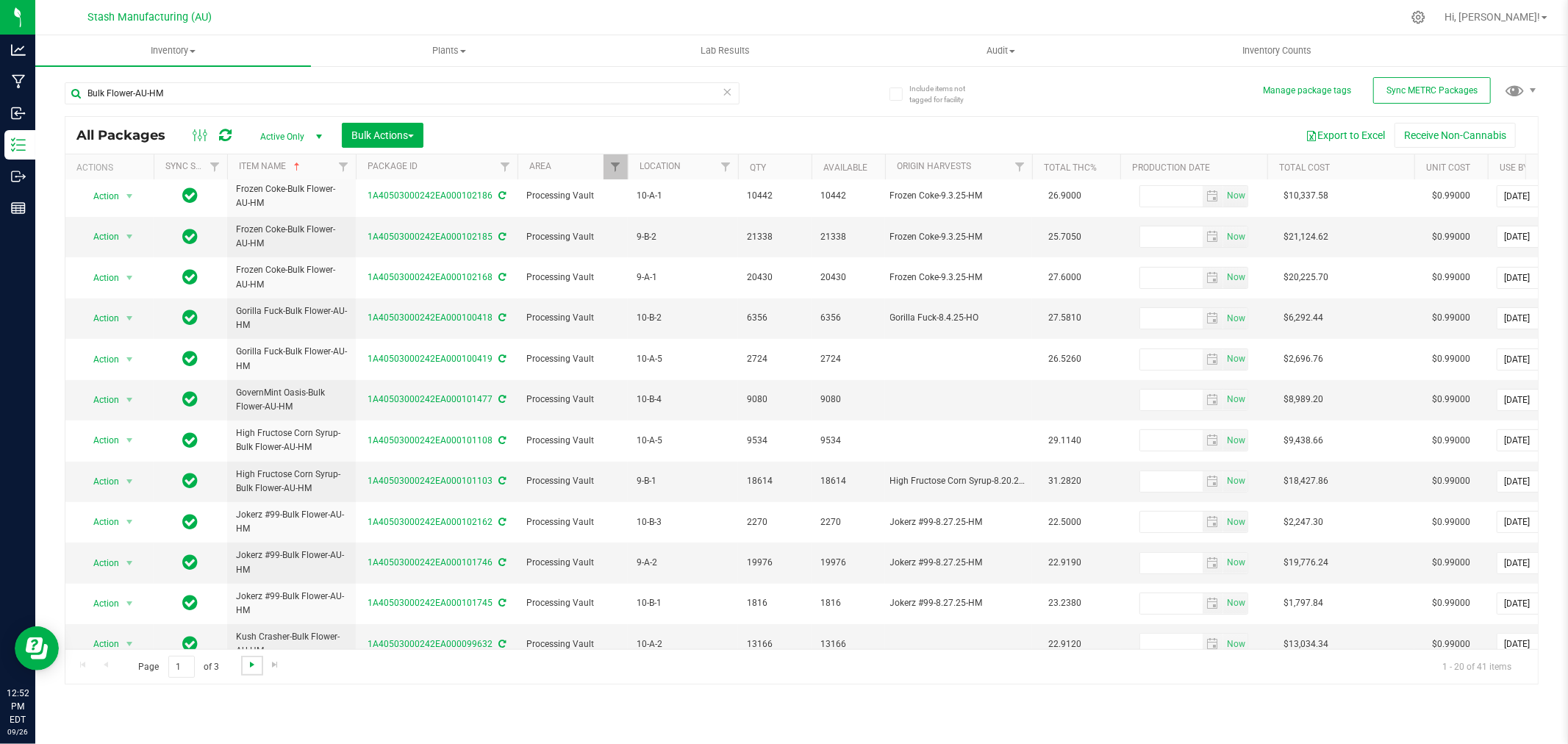
click at [250, 665] on span "Go to the next page" at bounding box center [252, 665] width 12 height 12
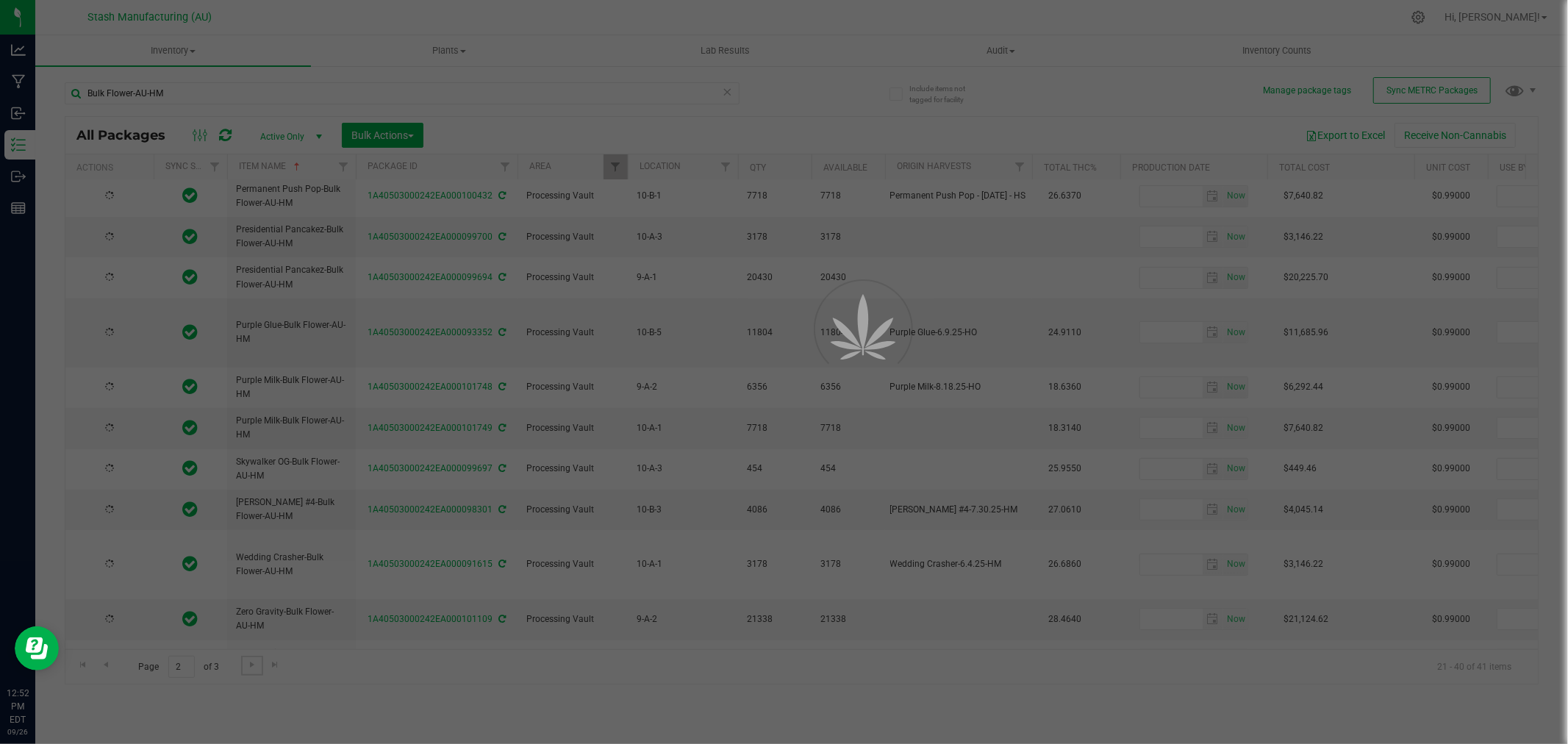
type input "2026-09-09"
type input "2026-09-04"
type input "2026-06-05"
type input "2026-07-18"
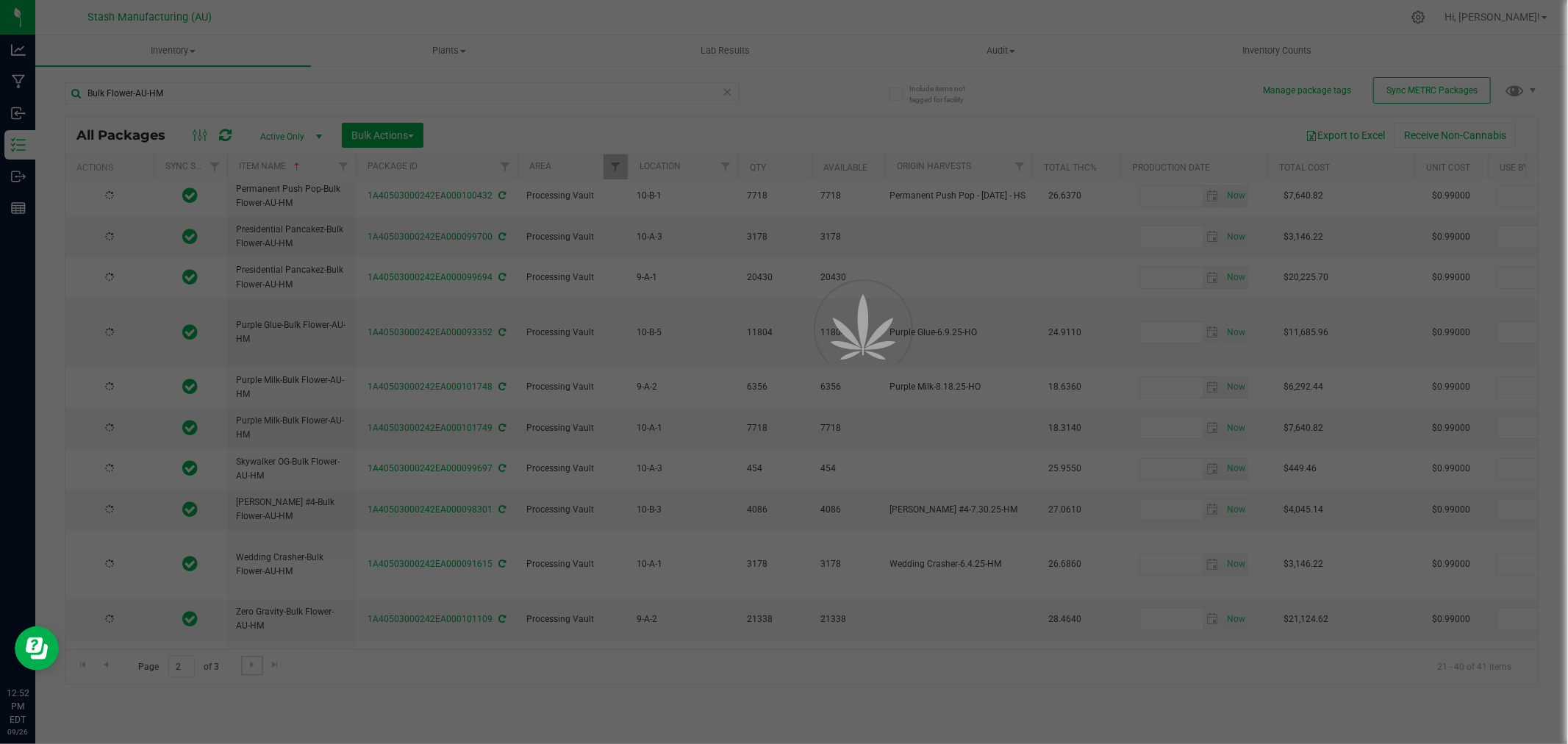
type input "2026-07-18"
type input "2026-08-29"
type input "2026-09-09"
type input "2026-08-29"
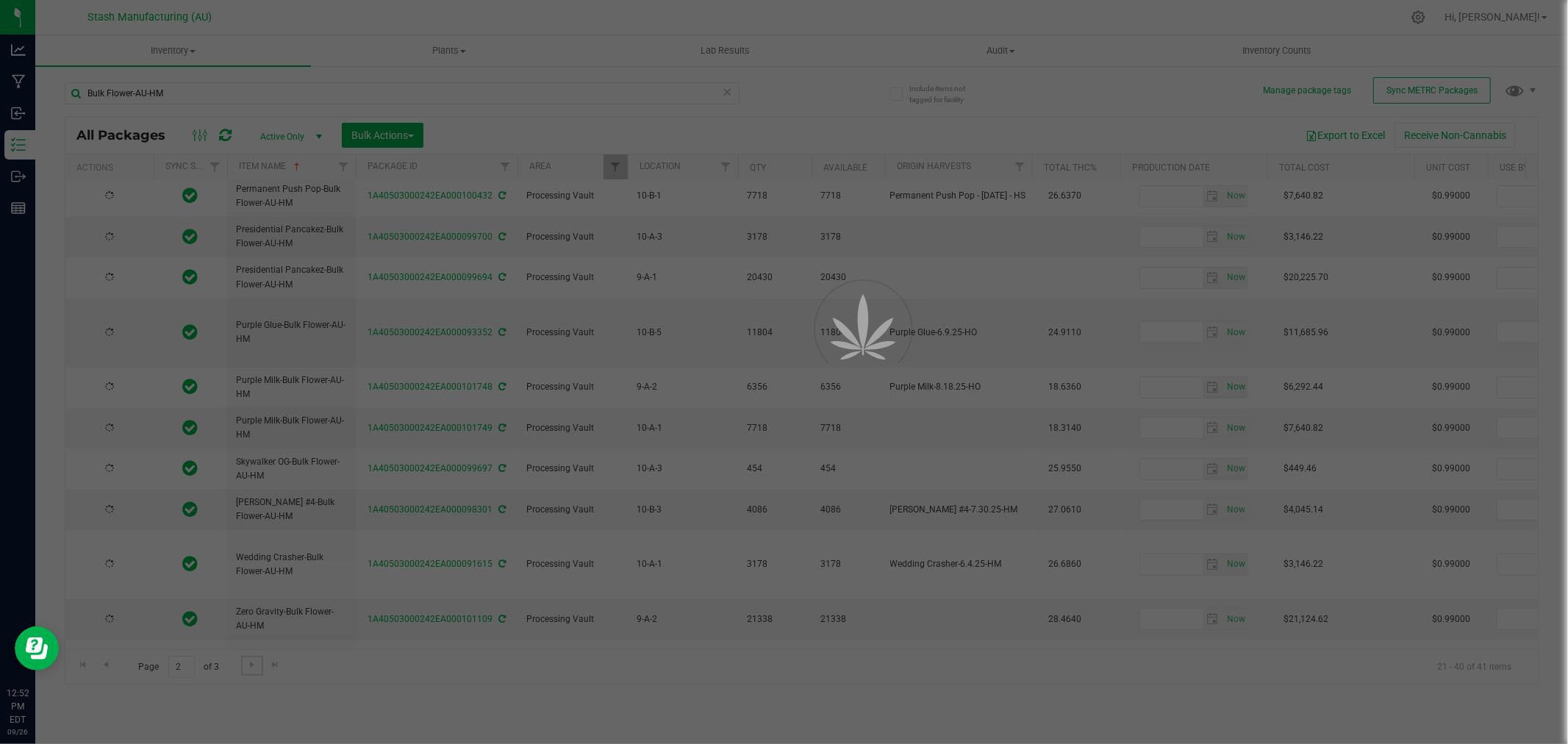
type input "2026-08-29"
type input "2026-07-10"
type input "2026-09-16"
type input "2026-08-29"
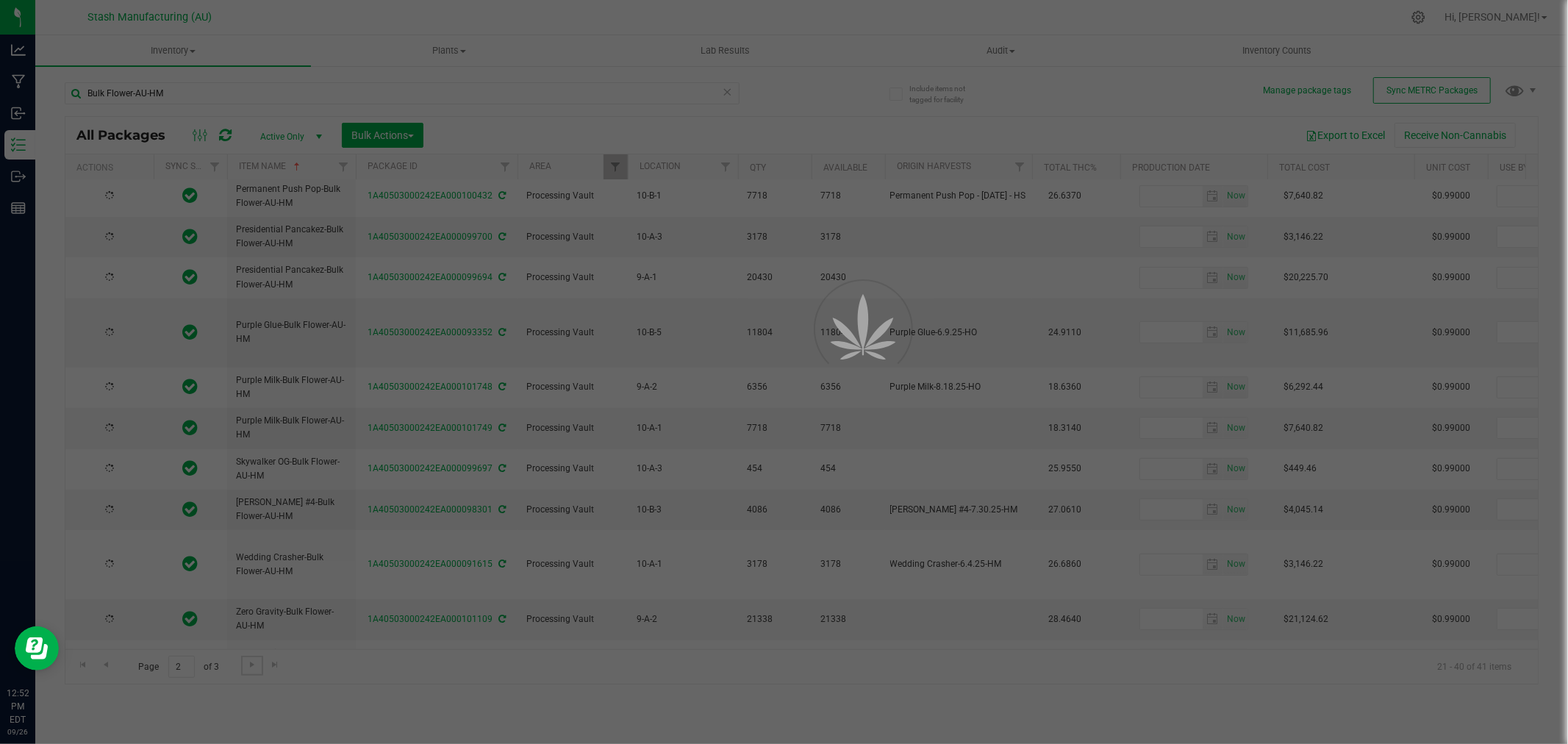
type input "2026-08-15"
type input "2026-06-24"
type input "2026-09-10"
type input "2026-07-09"
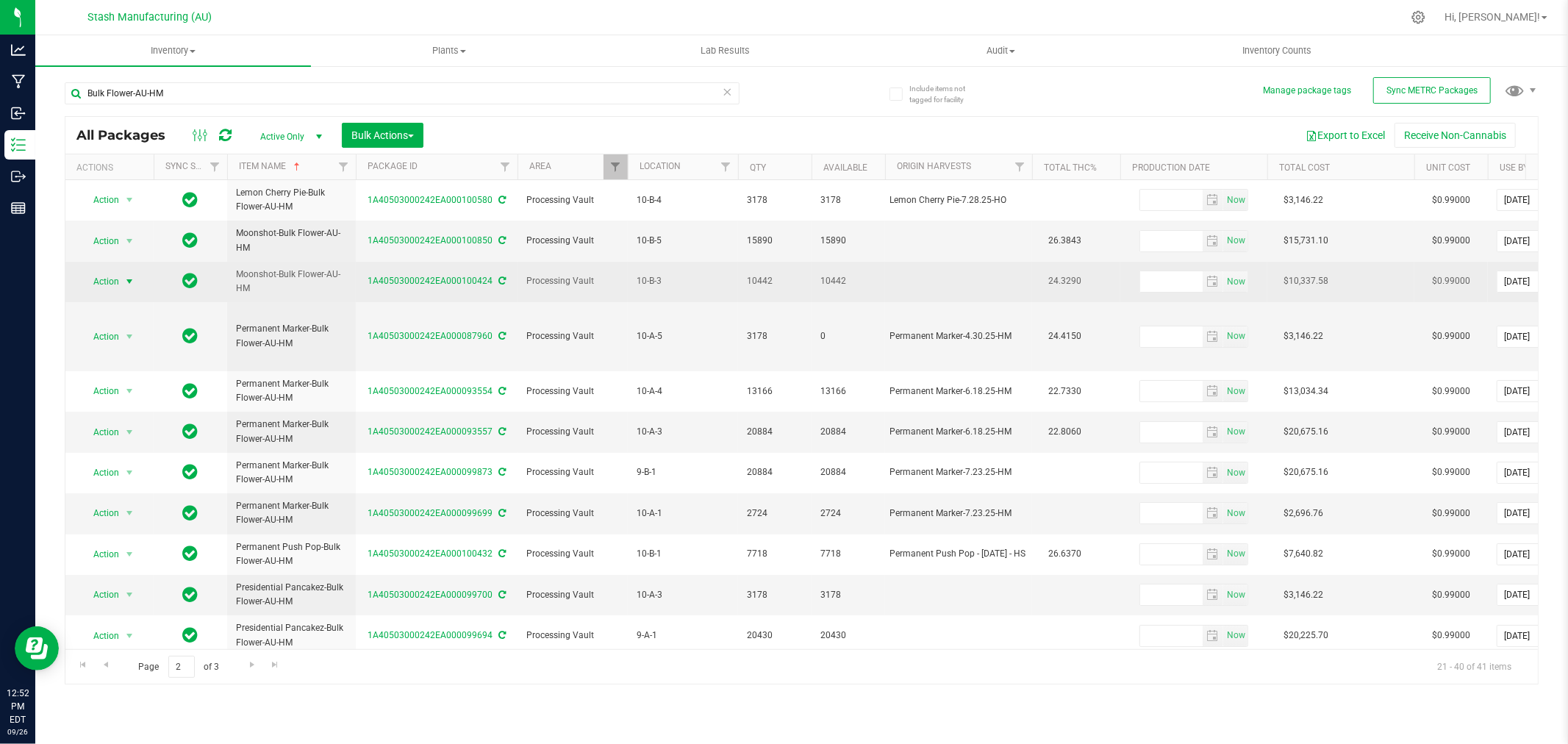
click at [125, 285] on span "select" at bounding box center [129, 281] width 12 height 12
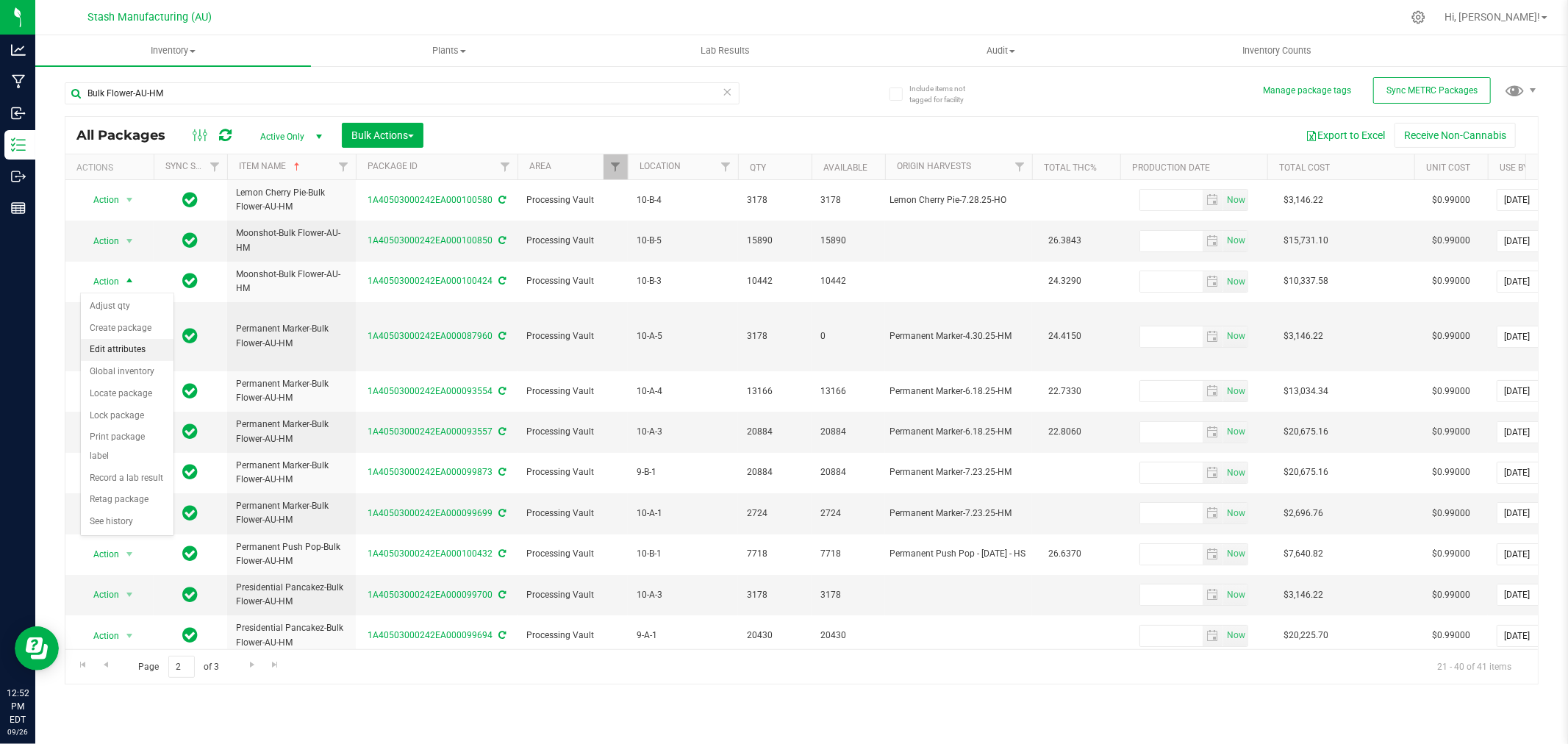
click at [128, 356] on li "Edit attributes" at bounding box center [127, 350] width 93 height 22
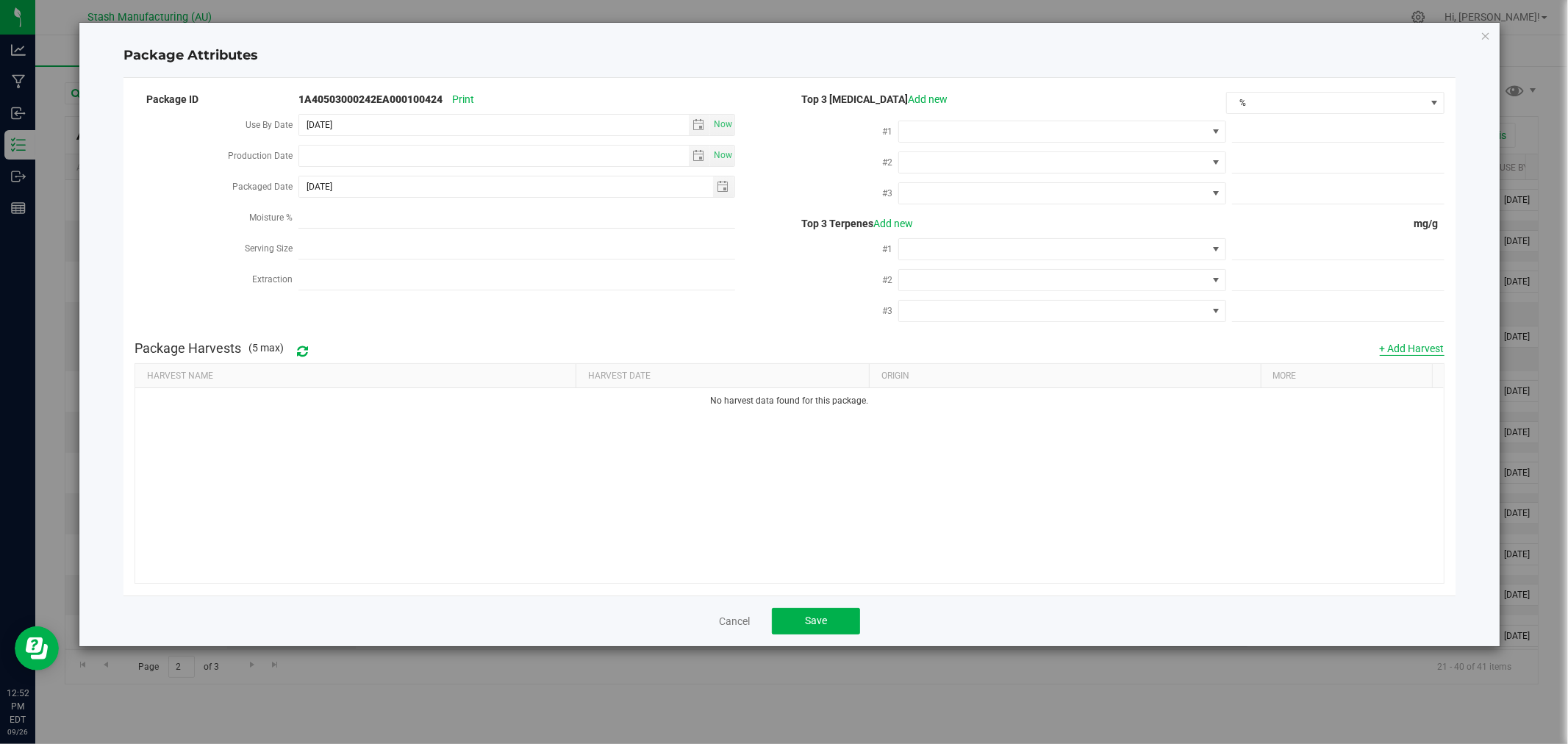
click at [1401, 349] on button "+ Add Harvest" at bounding box center [1412, 348] width 64 height 15
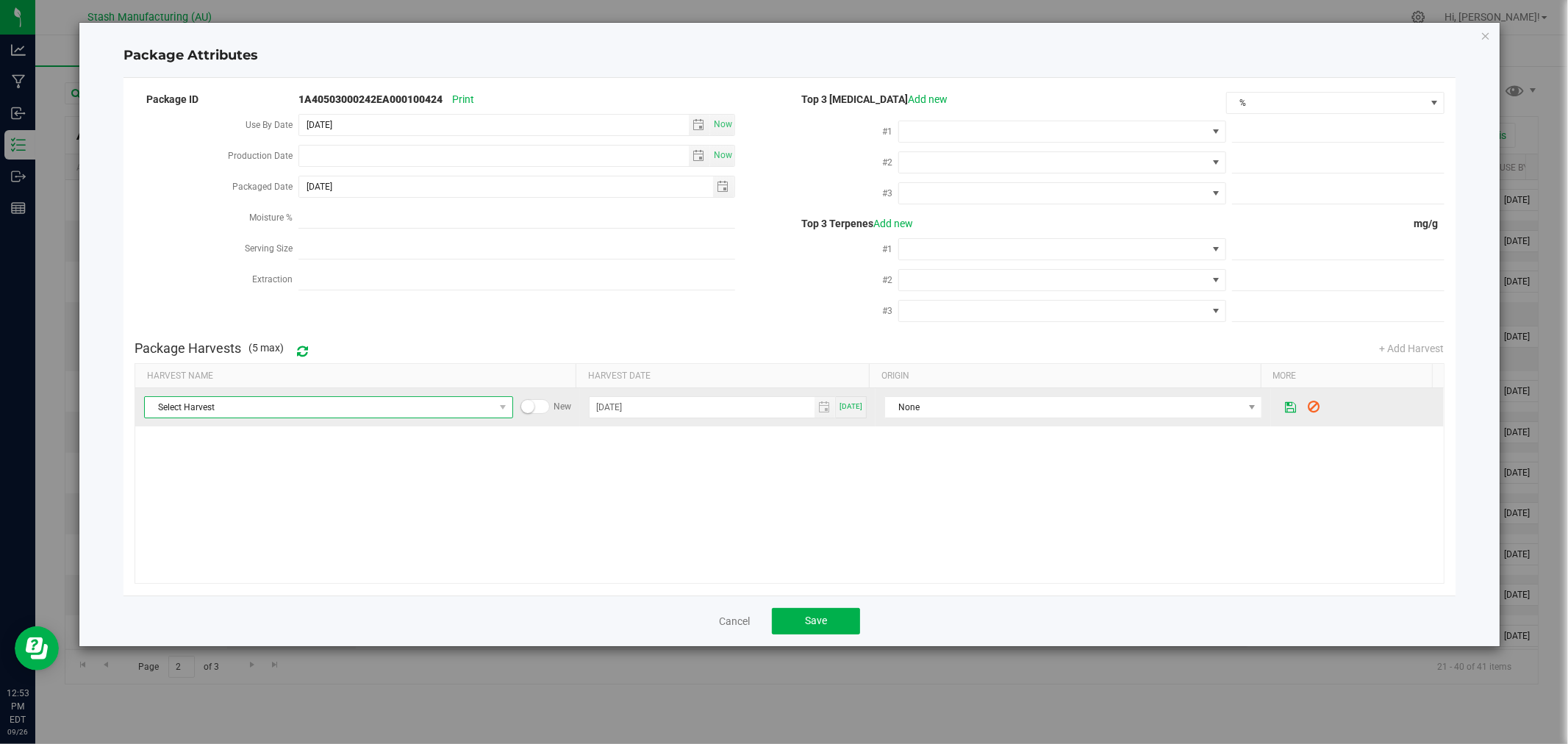
click at [292, 413] on span "Select Harvest" at bounding box center [318, 407] width 348 height 21
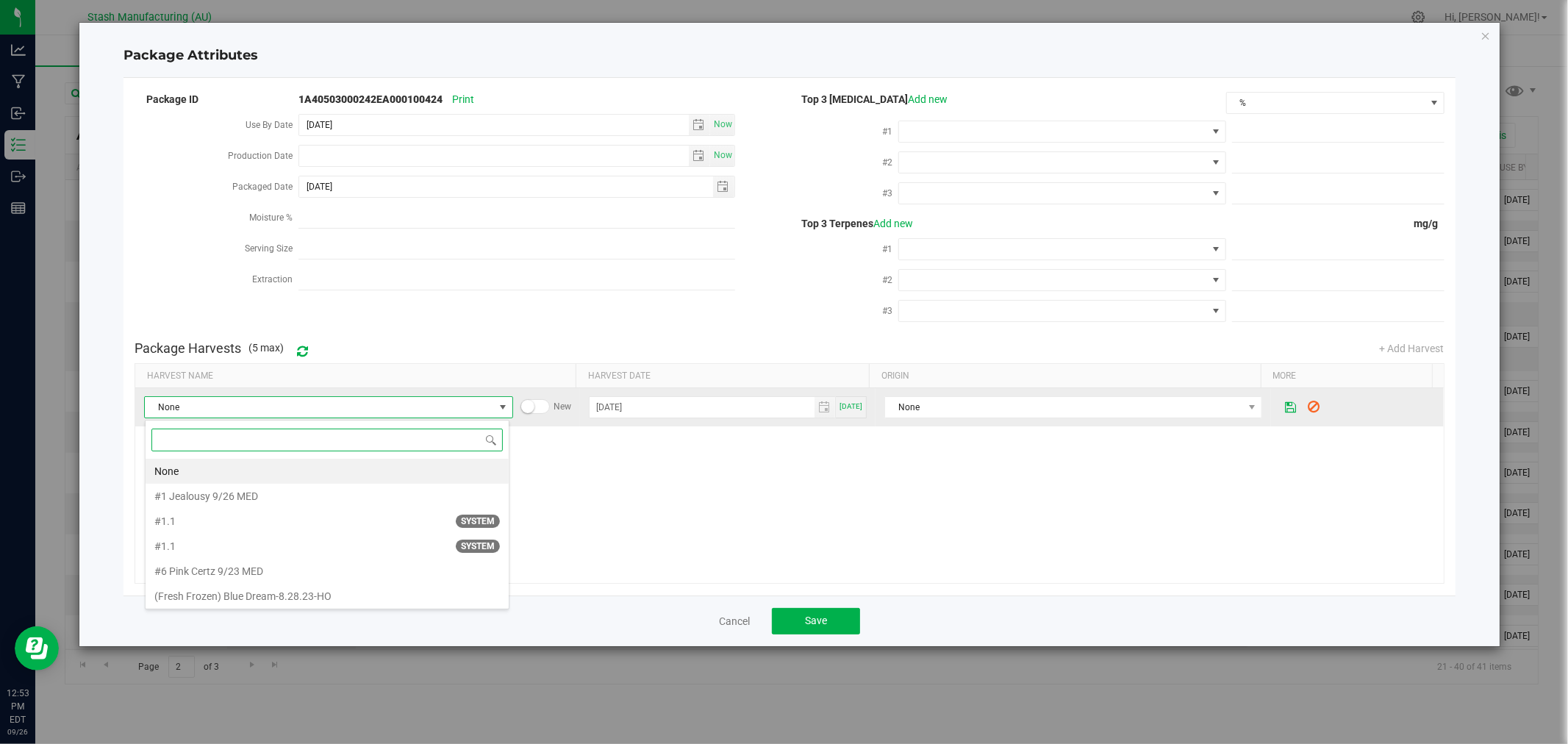
scroll to position [22, 364]
drag, startPoint x: 292, startPoint y: 412, endPoint x: 243, endPoint y: 437, distance: 55.0
paste input "Moonshot-8.11.25-HO"
type input "Moonshot-8.11.25-HO"
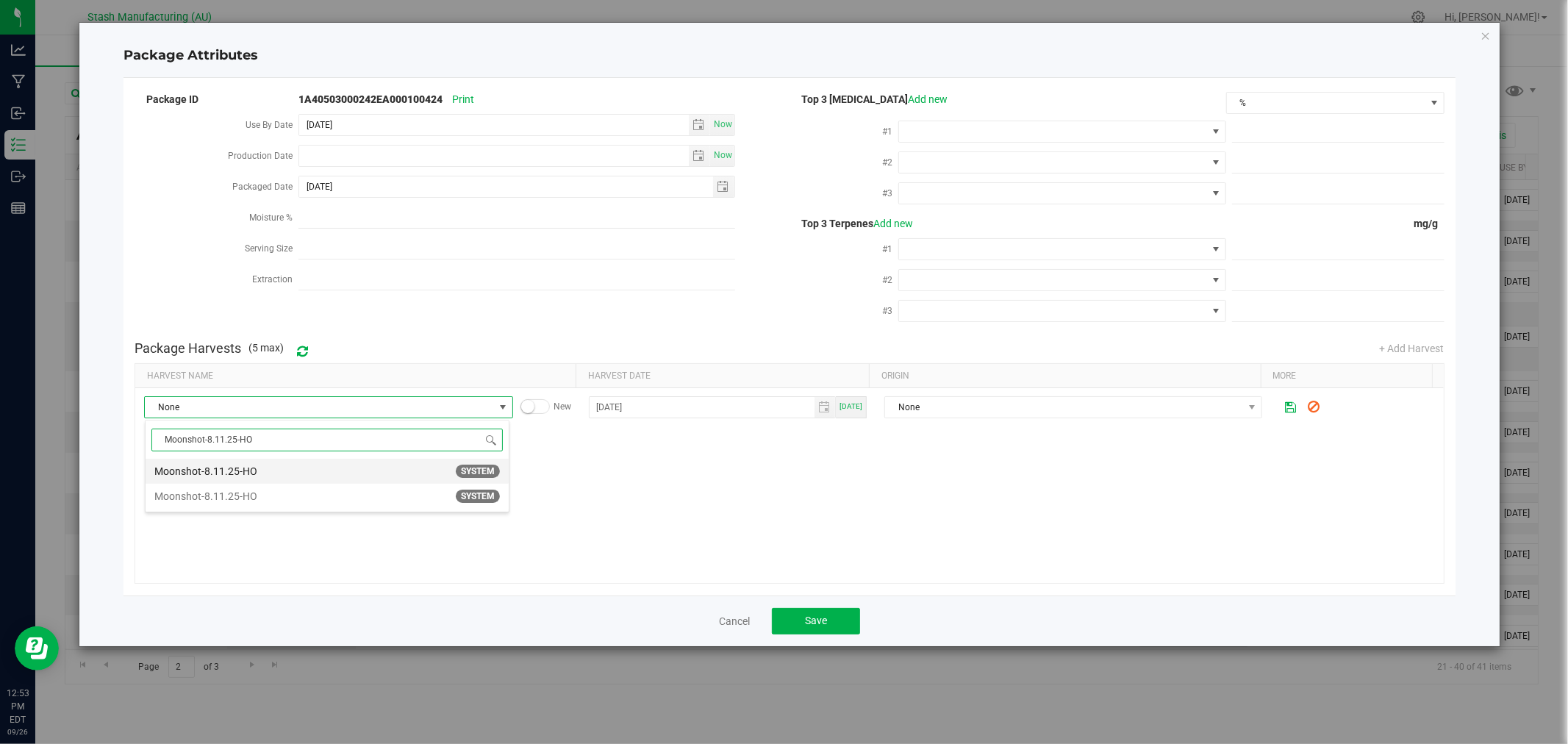
click at [312, 463] on span "Moonshot-8.11.25-HO SYSTEM" at bounding box center [327, 471] width 346 height 22
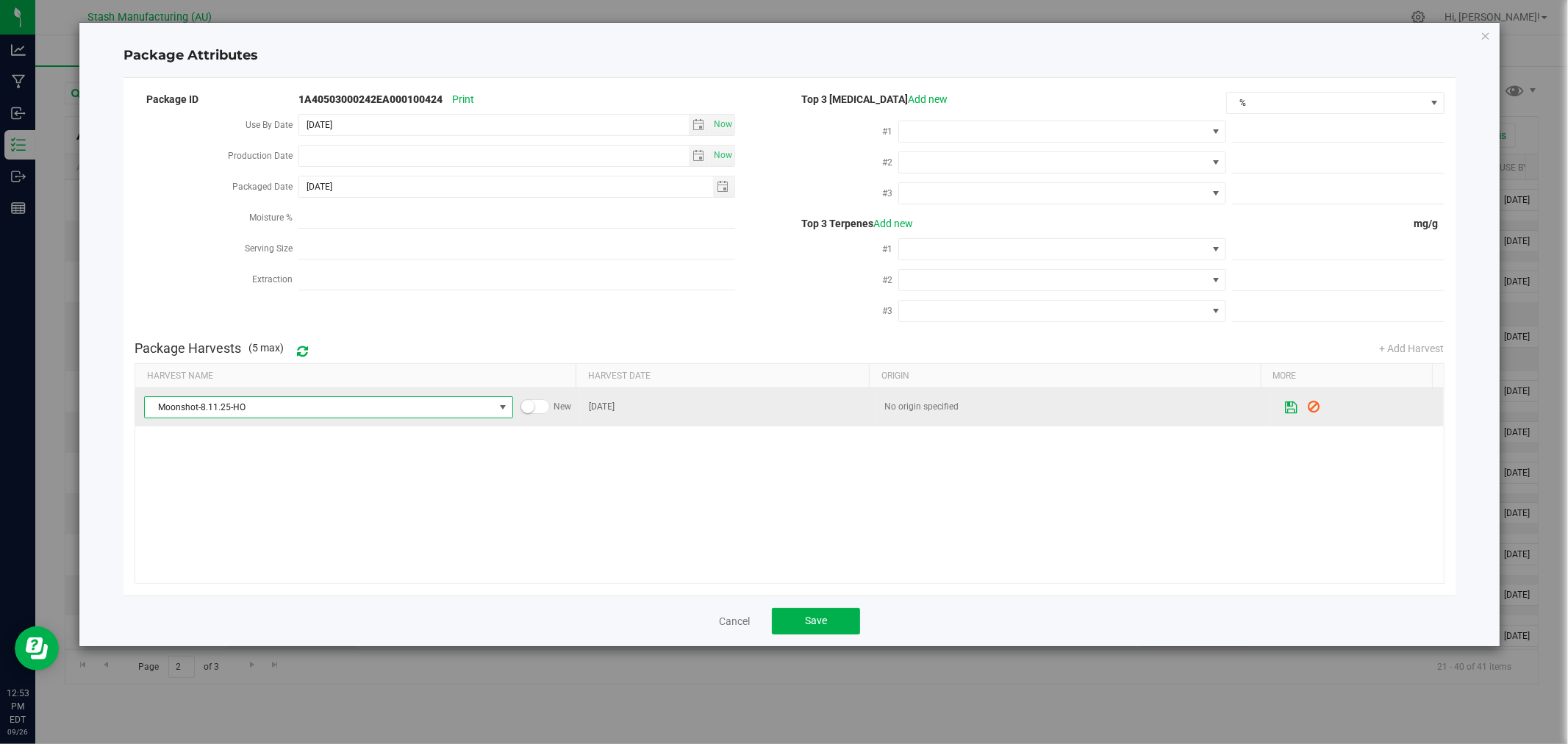
click at [1286, 407] on button at bounding box center [1291, 407] width 25 height 28
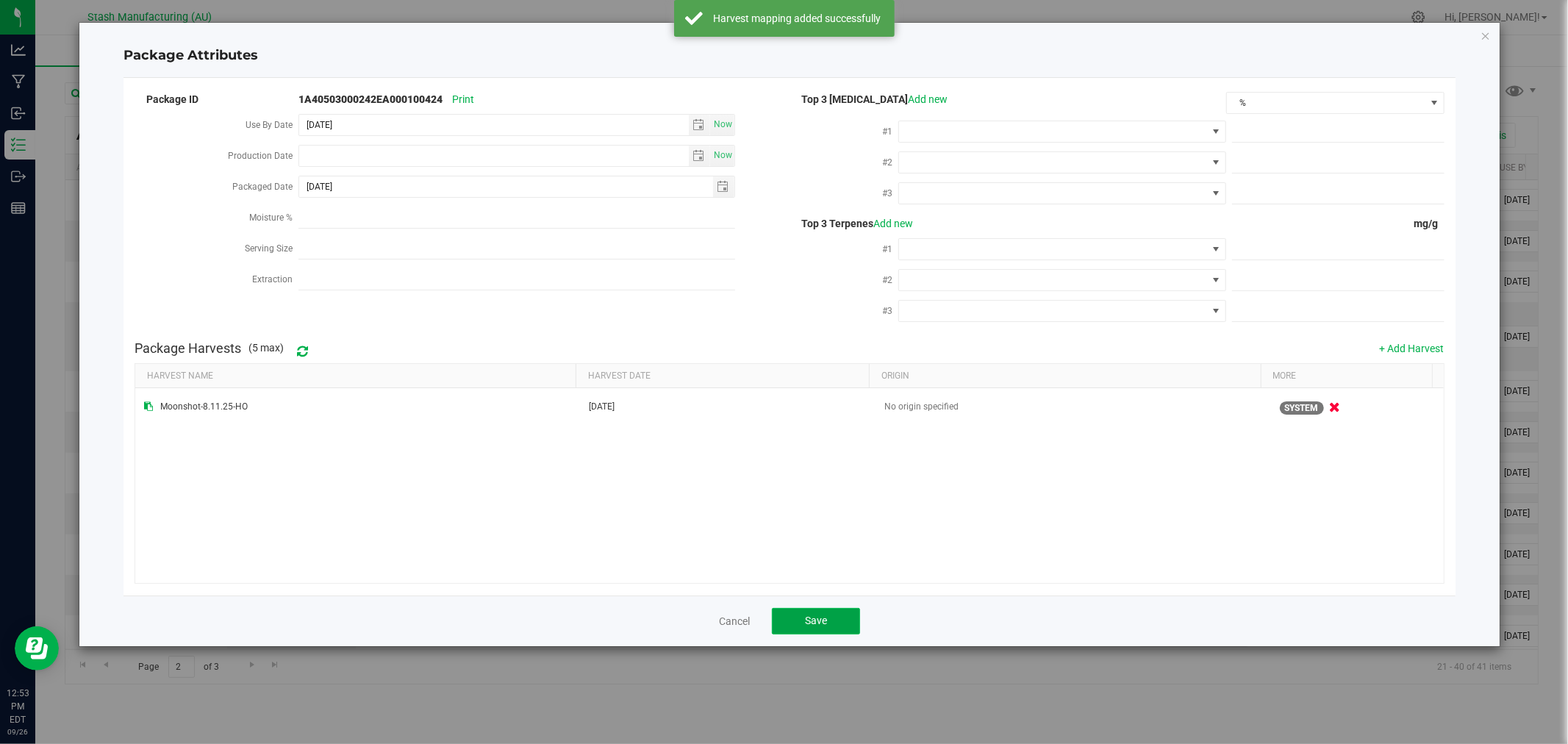
click at [806, 623] on span "Save" at bounding box center [816, 620] width 22 height 12
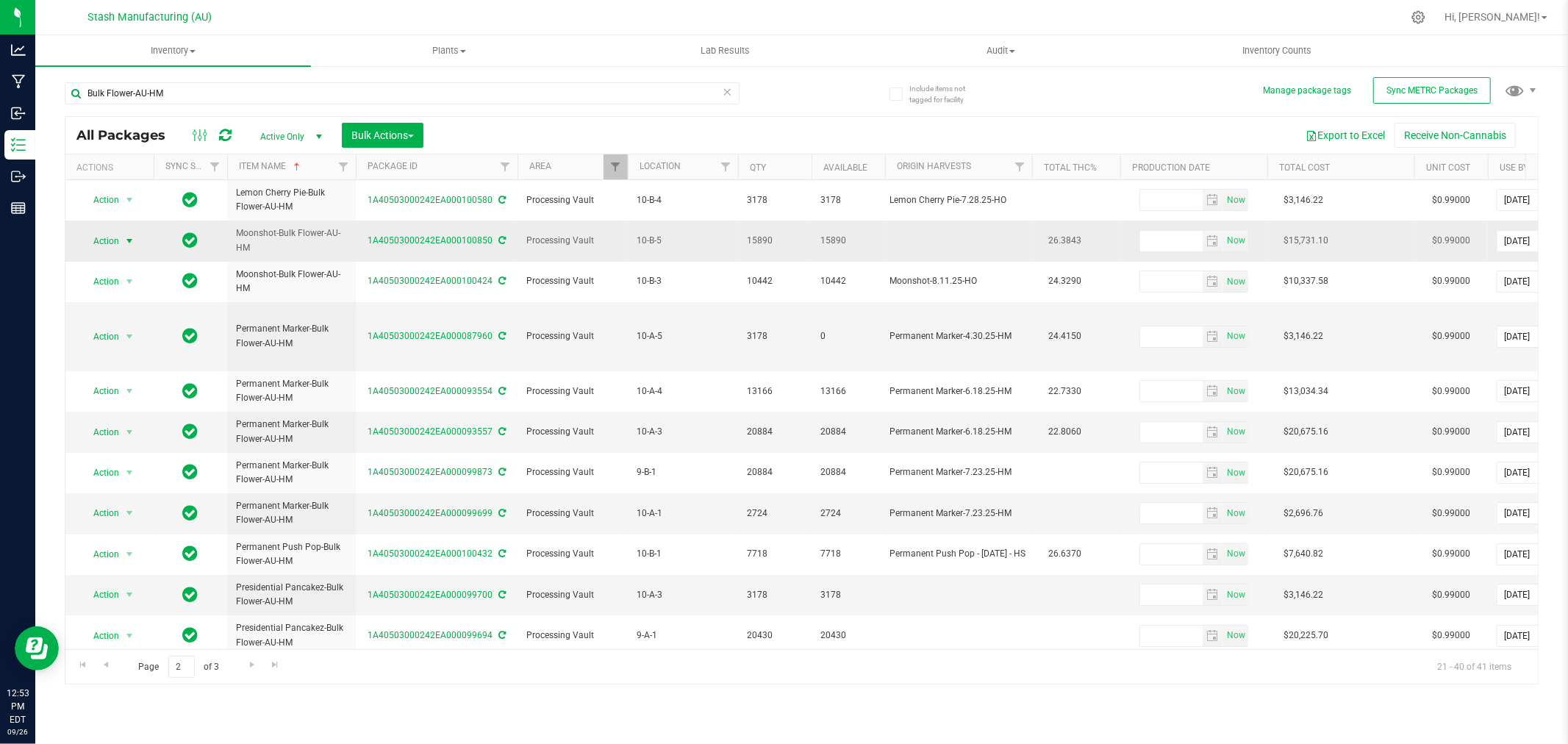
click at [127, 241] on span "select" at bounding box center [129, 241] width 12 height 12
click at [745, 129] on div "Export to Excel Receive Non-Cannabis" at bounding box center [981, 135] width 1093 height 25
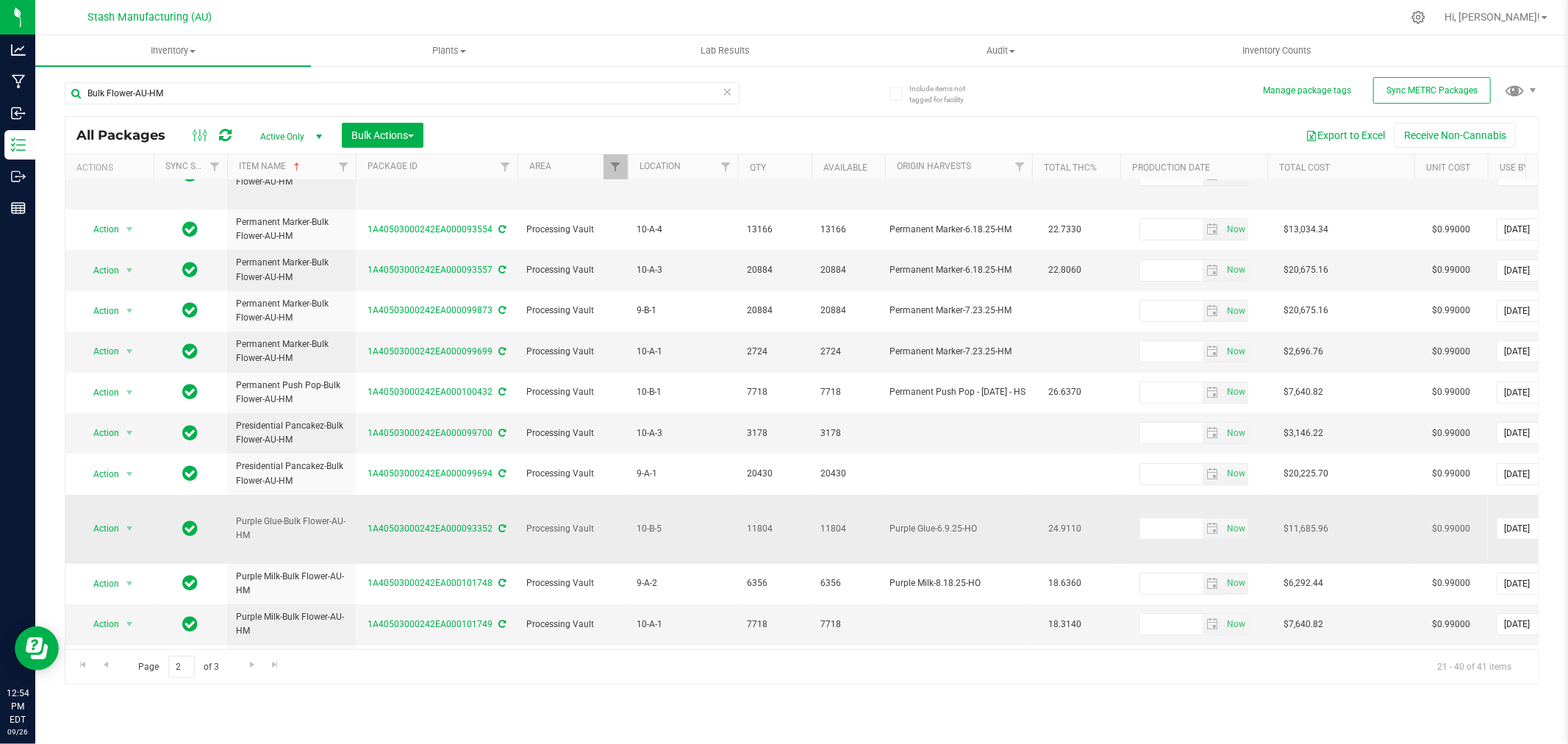
scroll to position [162, 0]
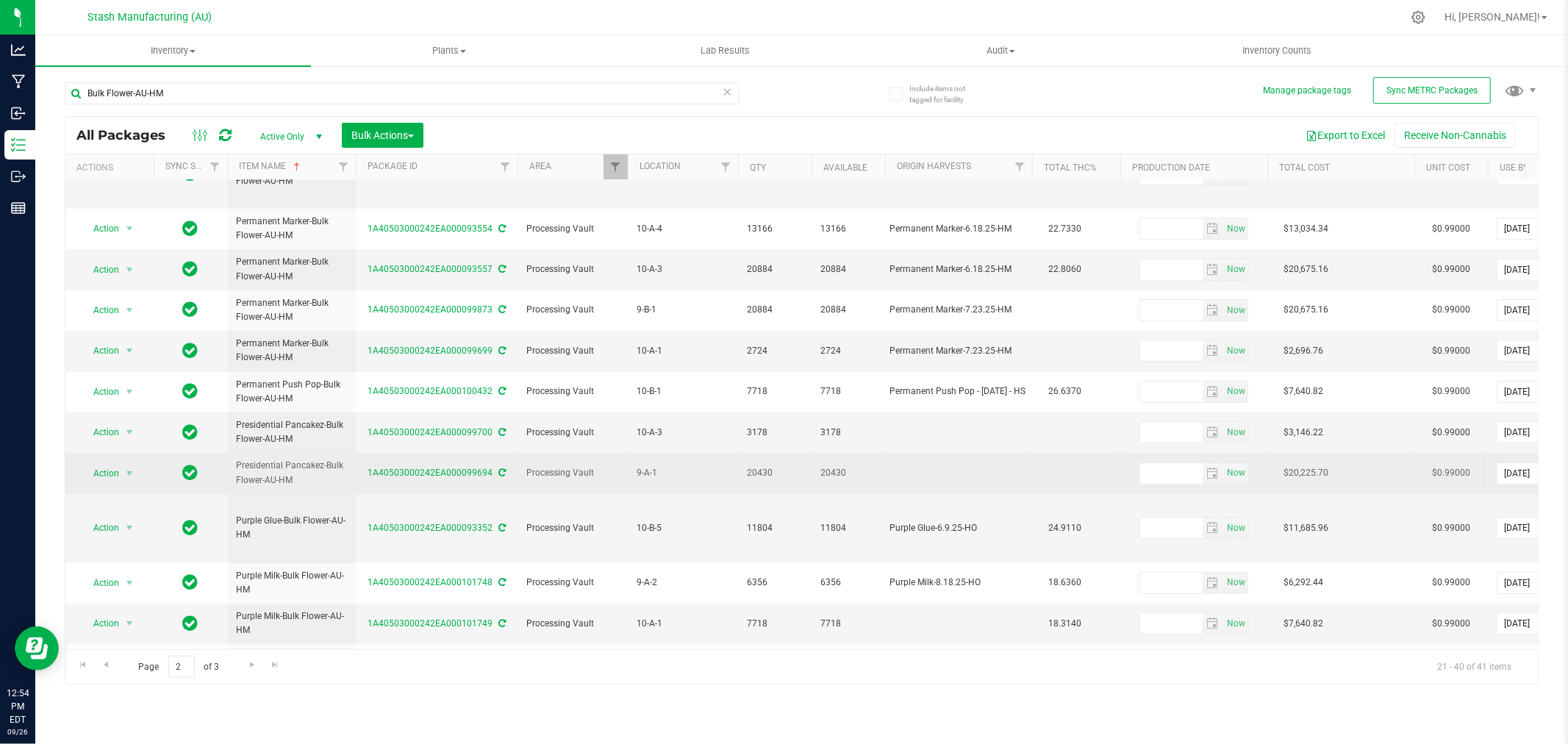
click at [927, 453] on td at bounding box center [959, 473] width 147 height 40
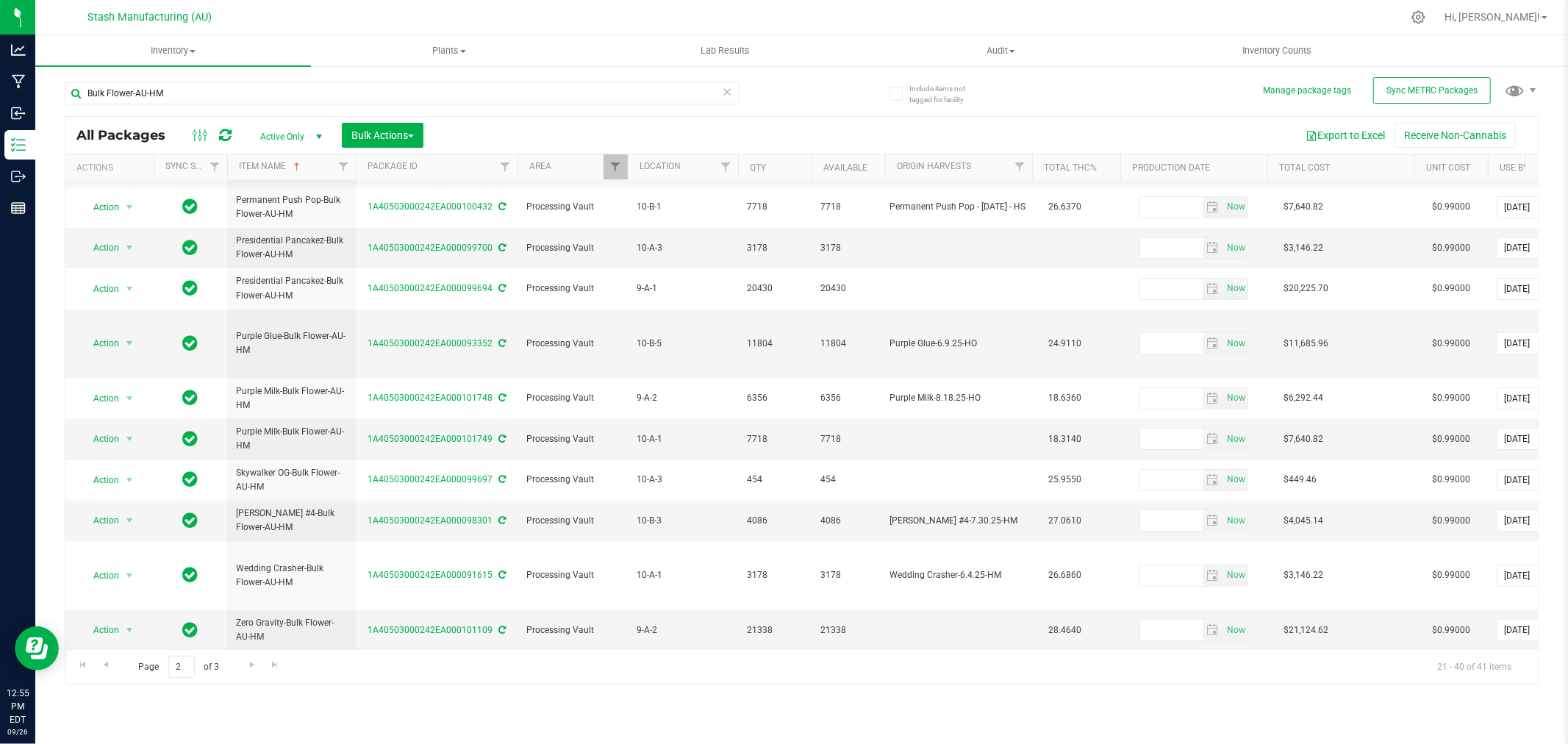
scroll to position [358, 0]
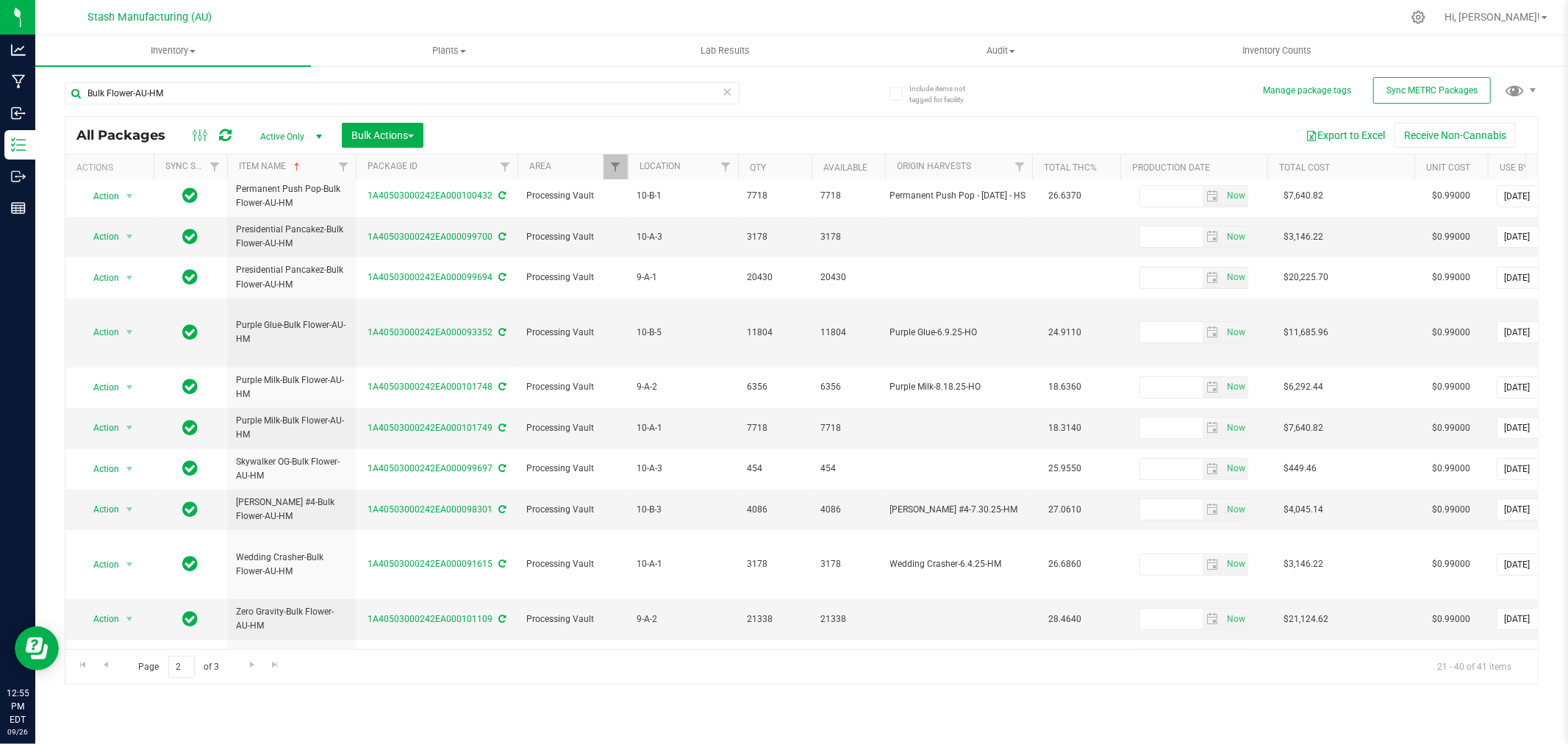
drag, startPoint x: 273, startPoint y: 621, endPoint x: 230, endPoint y: 618, distance: 43.1
click at [230, 681] on td "Zero Gravity-Bulk Flower-AU-HM" at bounding box center [292, 715] width 129 height 68
copy span "Zero Gravity-Bulk Flower-AU-HM"
click at [254, 662] on span "Go to the next page" at bounding box center [252, 665] width 12 height 12
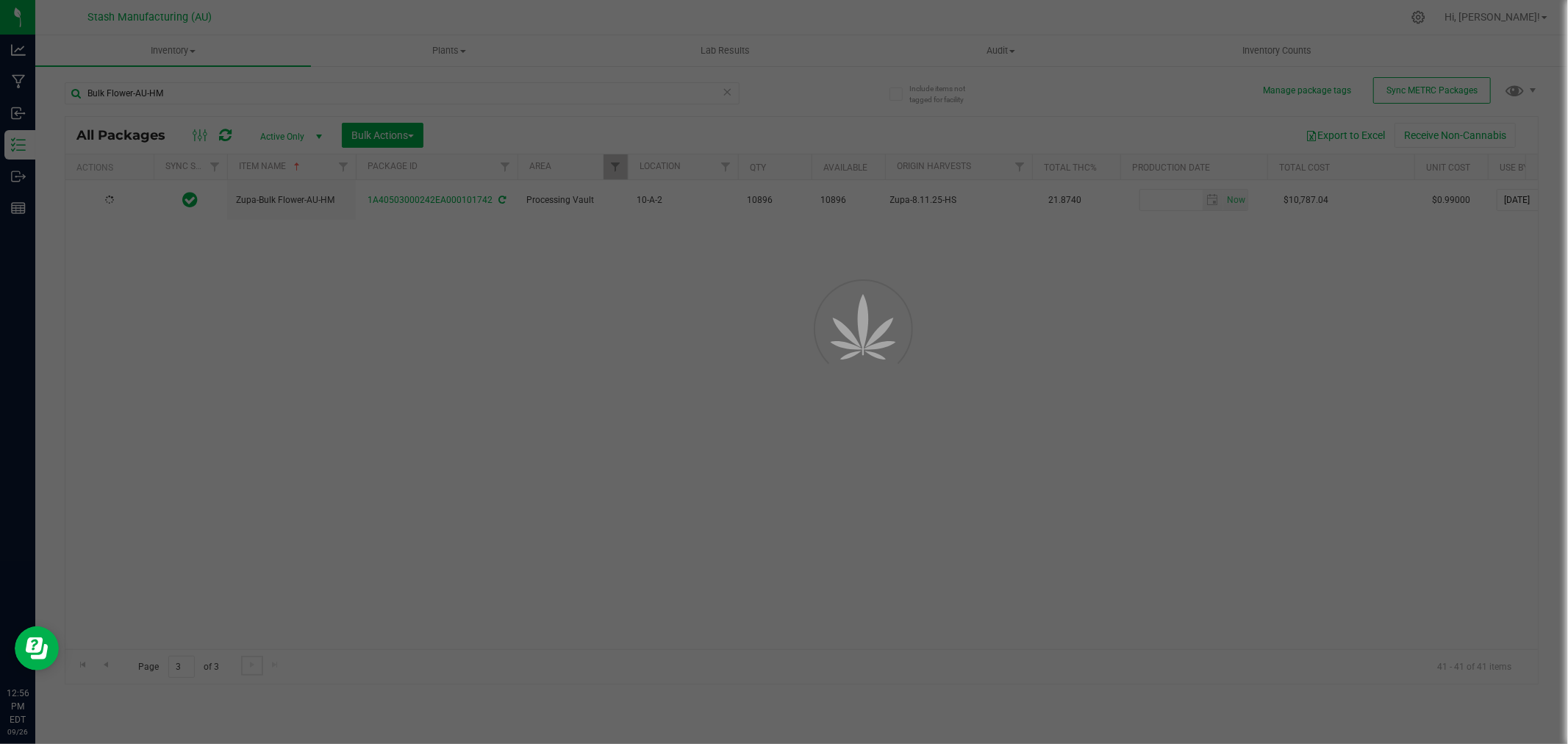
scroll to position [0, 0]
